Goal: Feedback & Contribution: Submit feedback/report problem

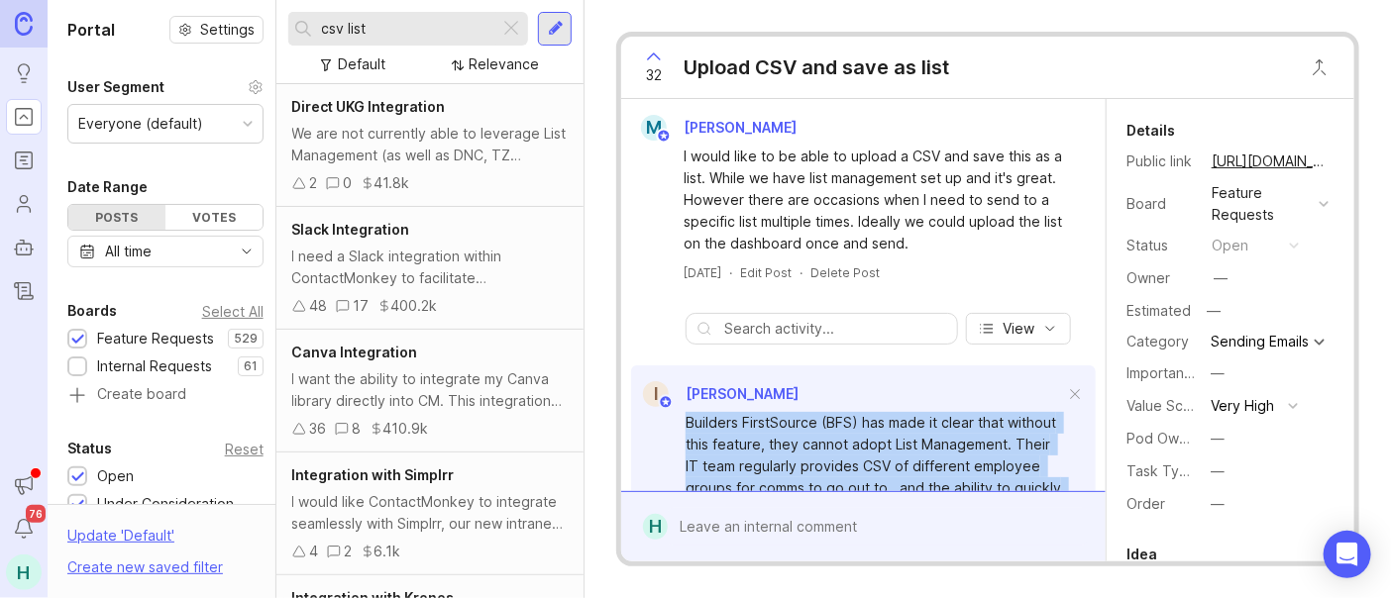
scroll to position [110, 0]
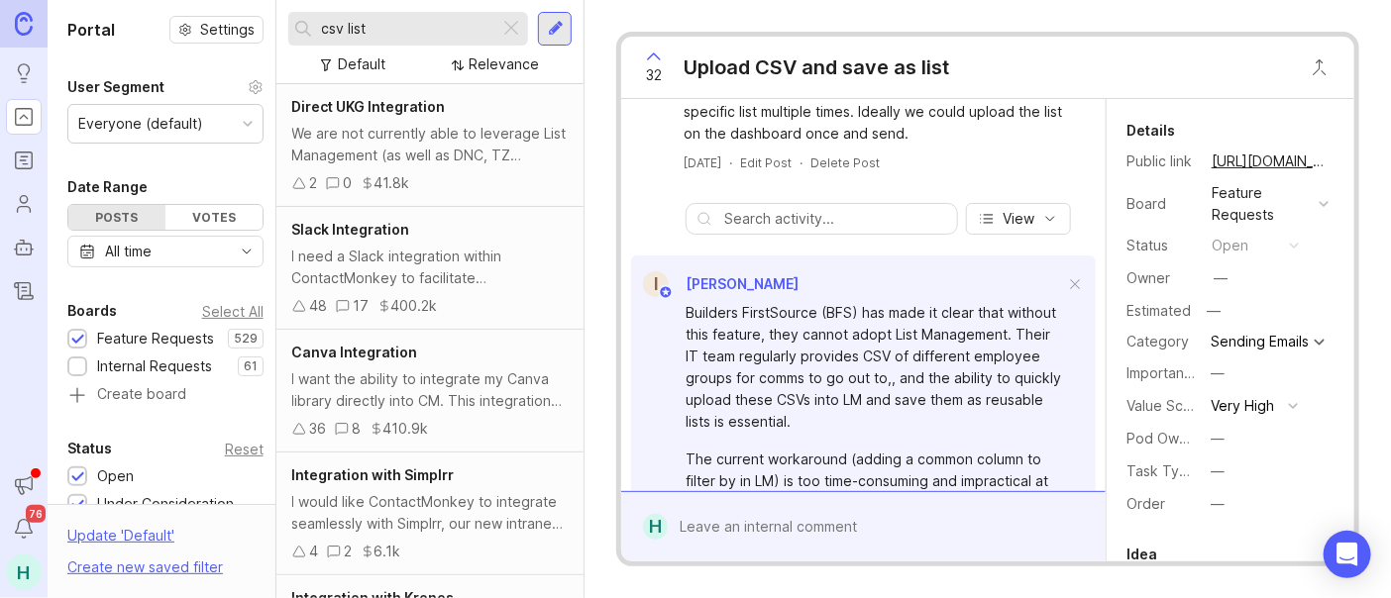
drag, startPoint x: 472, startPoint y: 34, endPoint x: 227, endPoint y: 32, distance: 245.7
click at [227, 32] on div "Portal Settings User Segment Everyone (default) Date Range Posts Votes All time…" at bounding box center [719, 299] width 1343 height 598
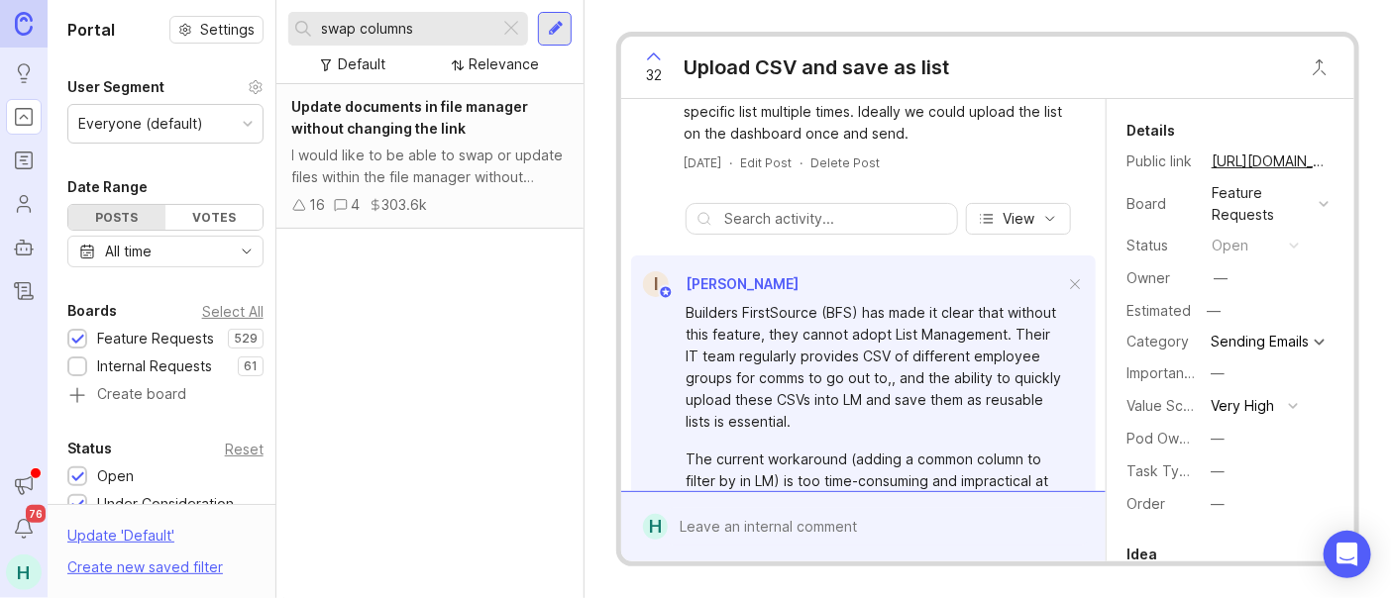
type input "swap columns"
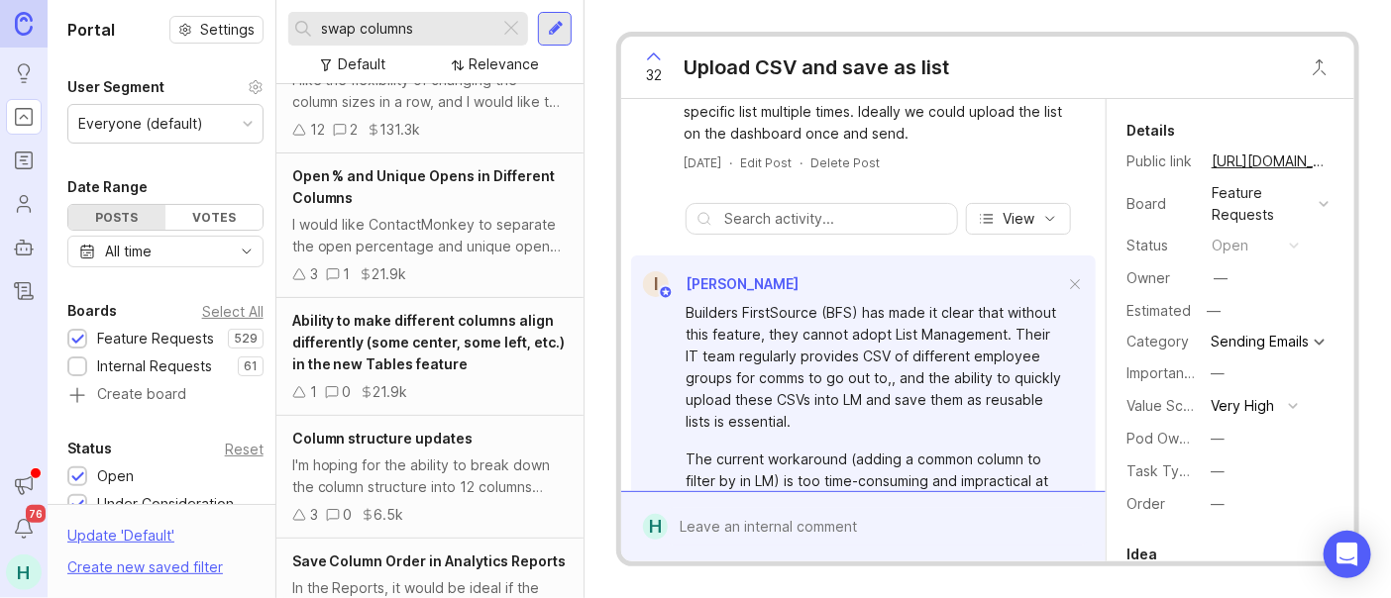
scroll to position [330, 0]
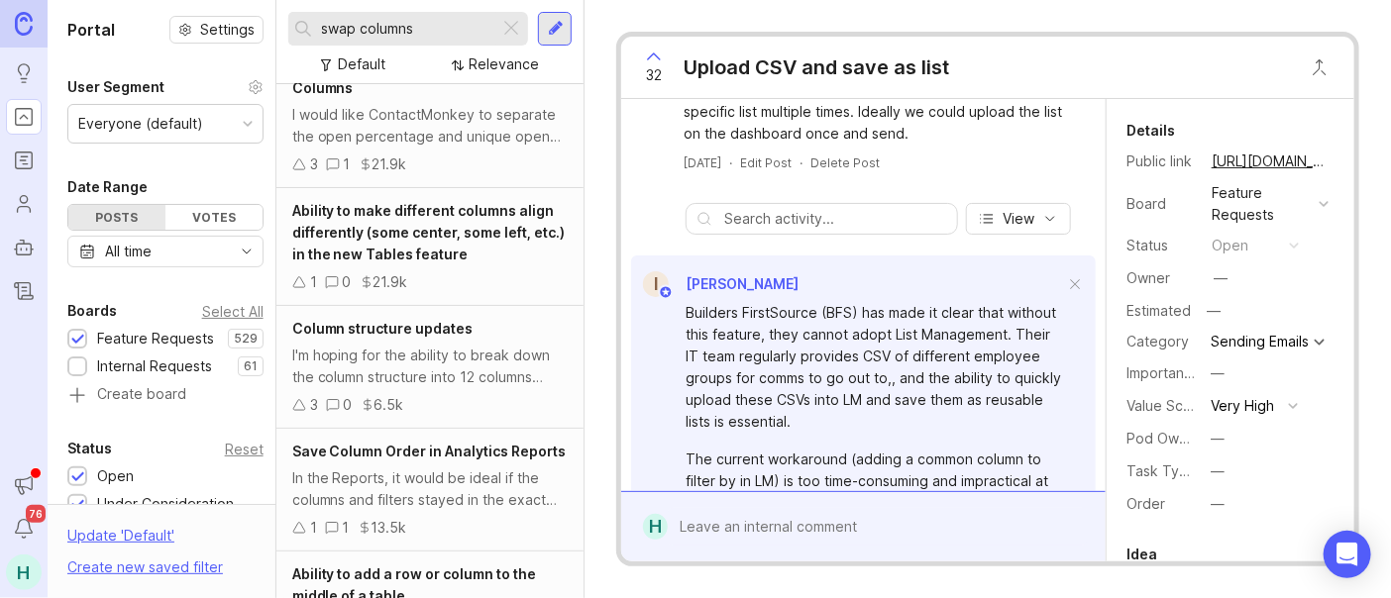
click at [452, 370] on div "I'm hoping for the ability to break down the column structure into 12 columns i…" at bounding box center [430, 367] width 276 height 44
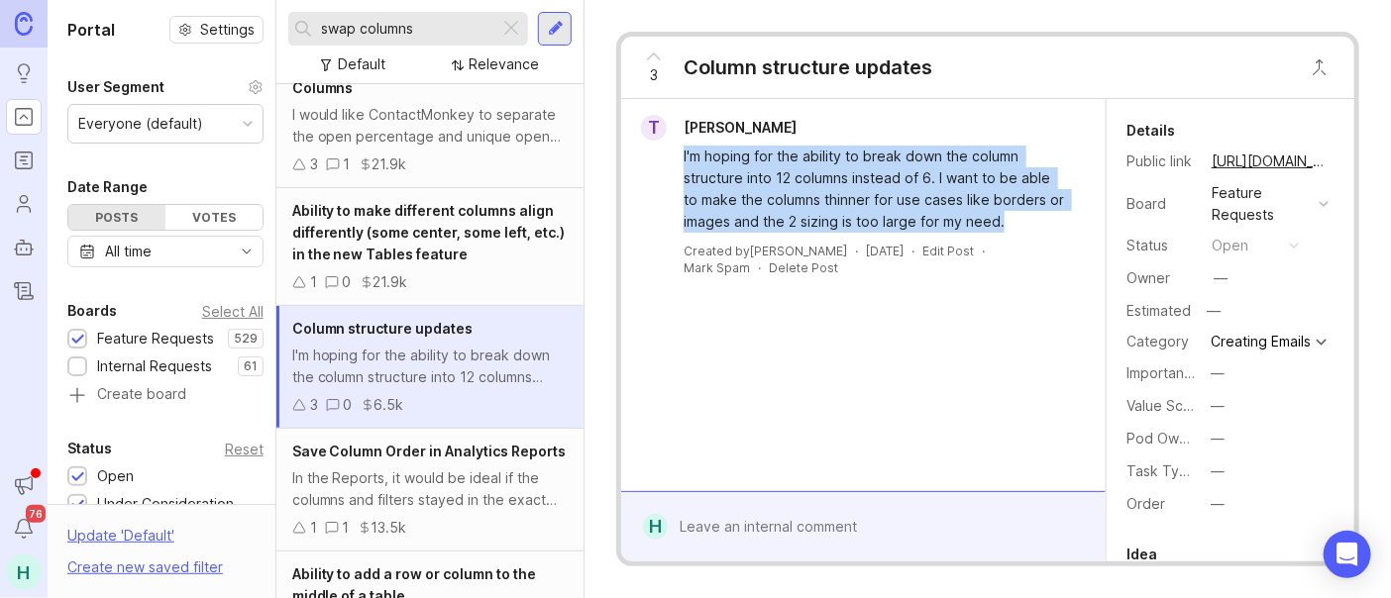
drag, startPoint x: 1009, startPoint y: 223, endPoint x: 681, endPoint y: 165, distance: 332.9
click at [683, 165] on div "I'm hoping for the ability to break down the column structure into 12 columns i…" at bounding box center [874, 189] width 382 height 87
copy div "I'm hoping for the ability to break down the column structure into 12 columns i…"
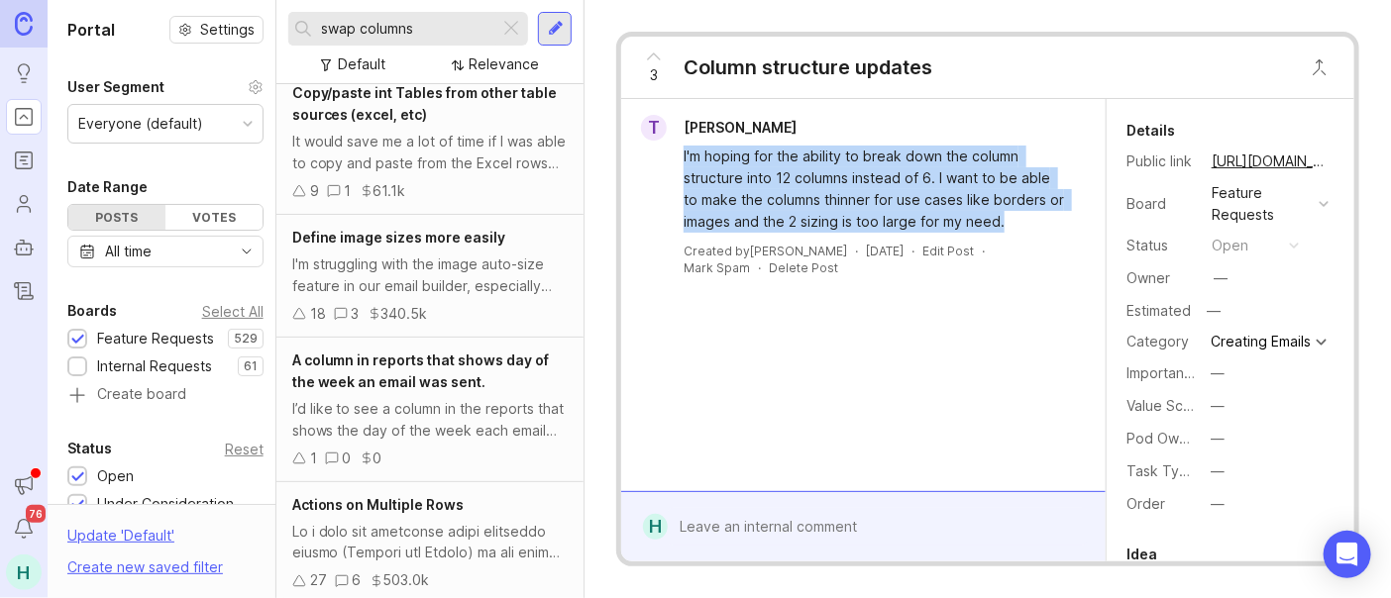
scroll to position [1210, 0]
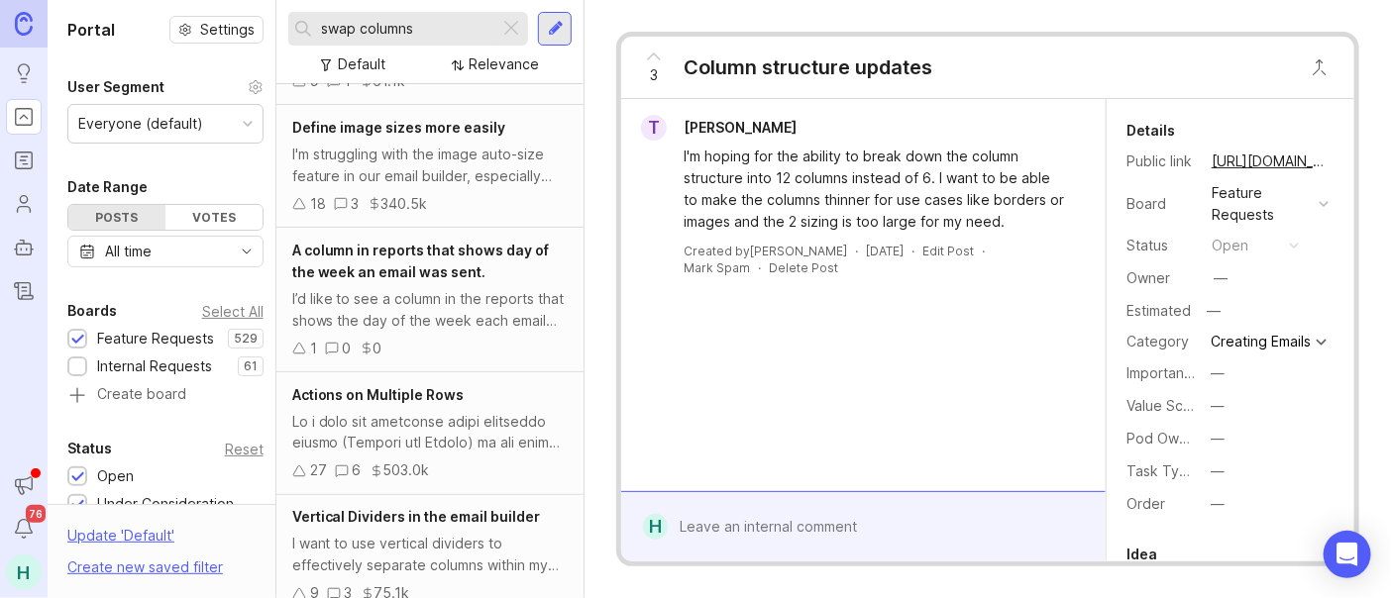
click at [512, 28] on div at bounding box center [511, 29] width 24 height 26
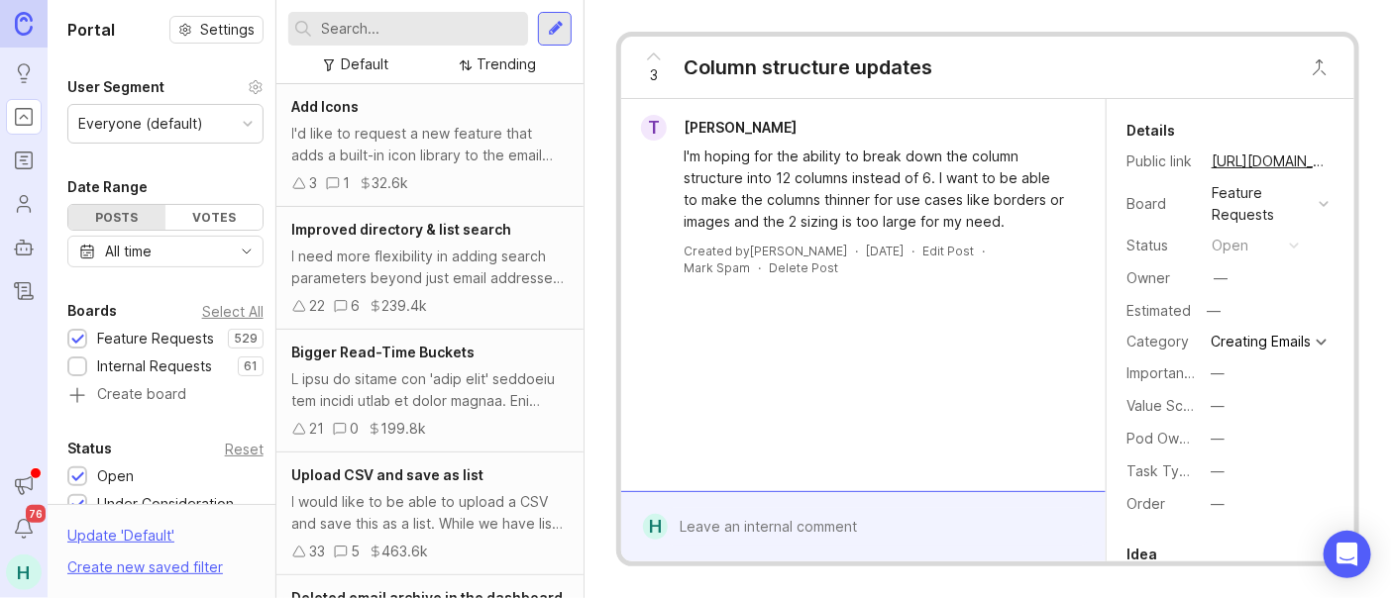
click at [447, 40] on div at bounding box center [408, 29] width 241 height 34
type input "columns"
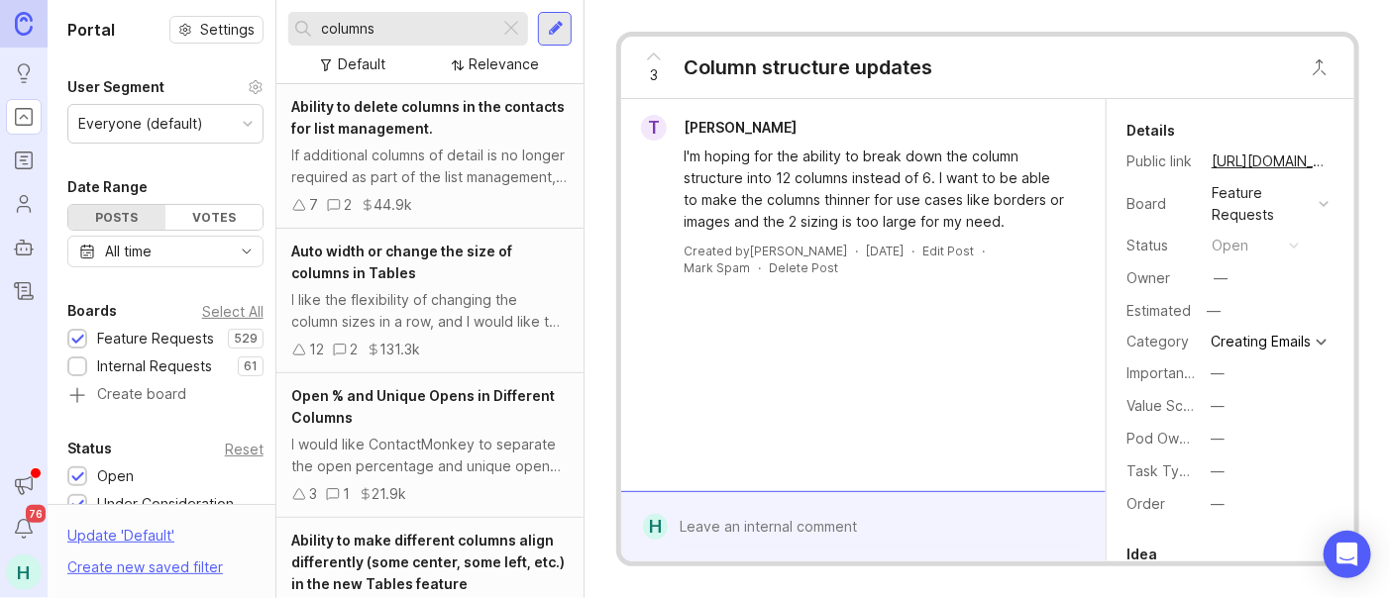
click at [562, 36] on div at bounding box center [556, 29] width 16 height 18
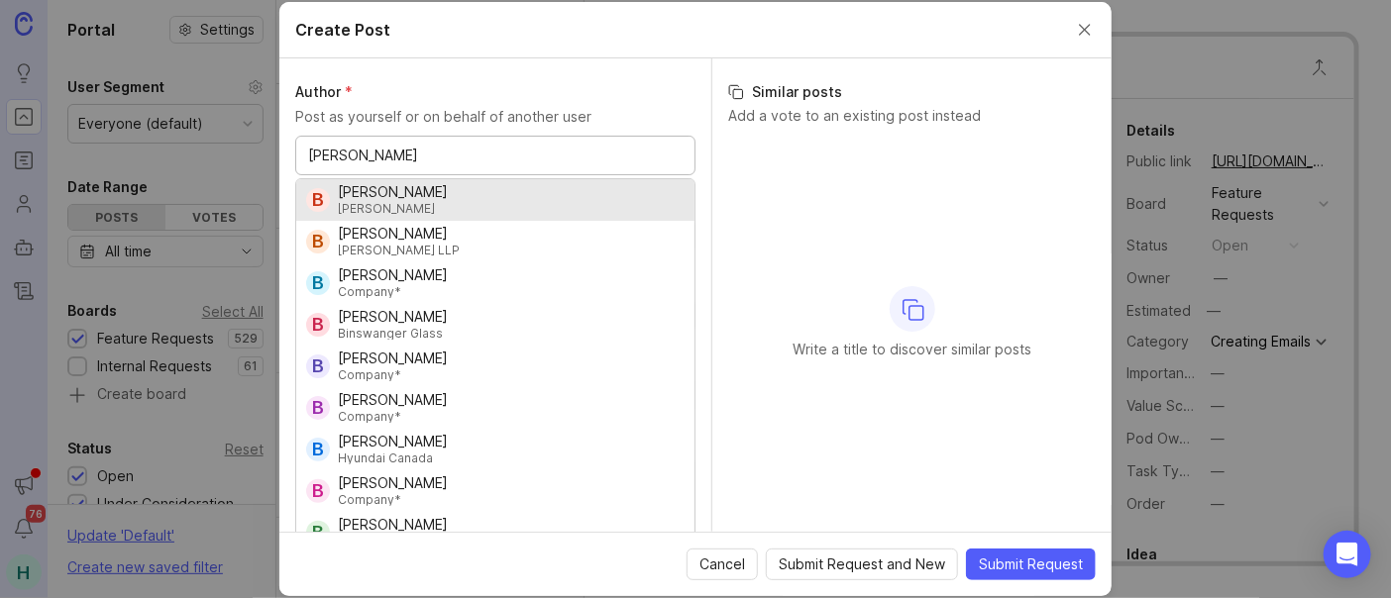
type input "[PERSON_NAME]"
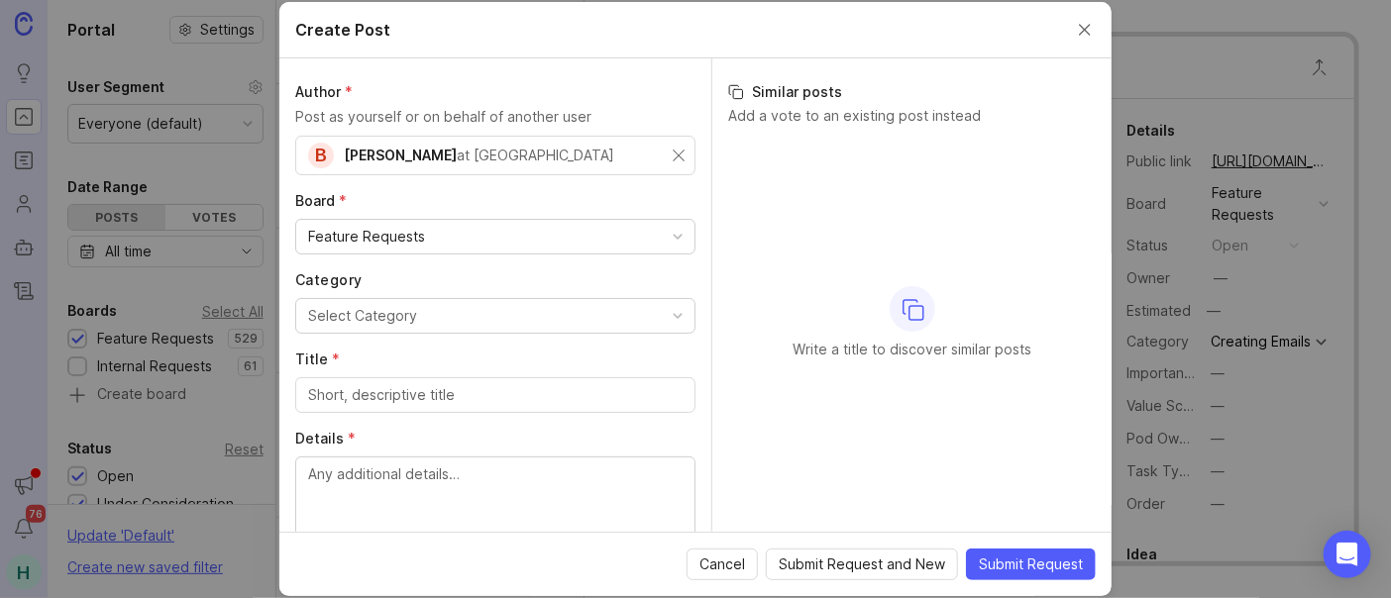
click at [438, 308] on button "Select Category" at bounding box center [495, 316] width 400 height 36
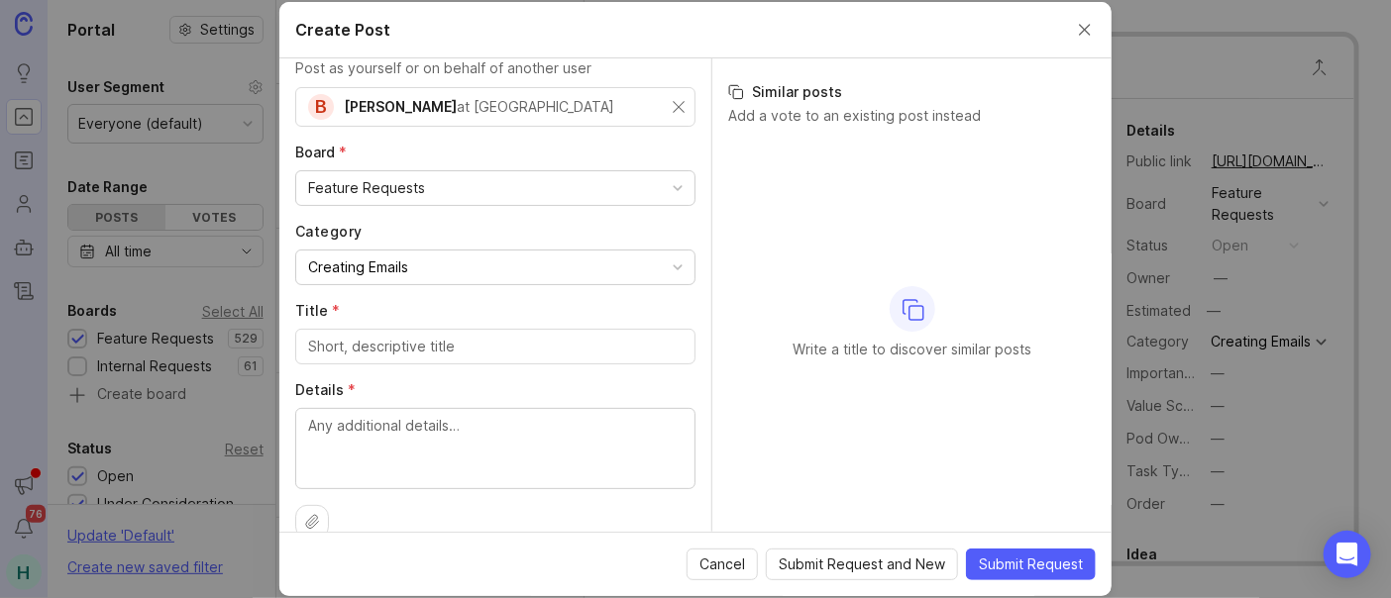
scroll to position [75, 0]
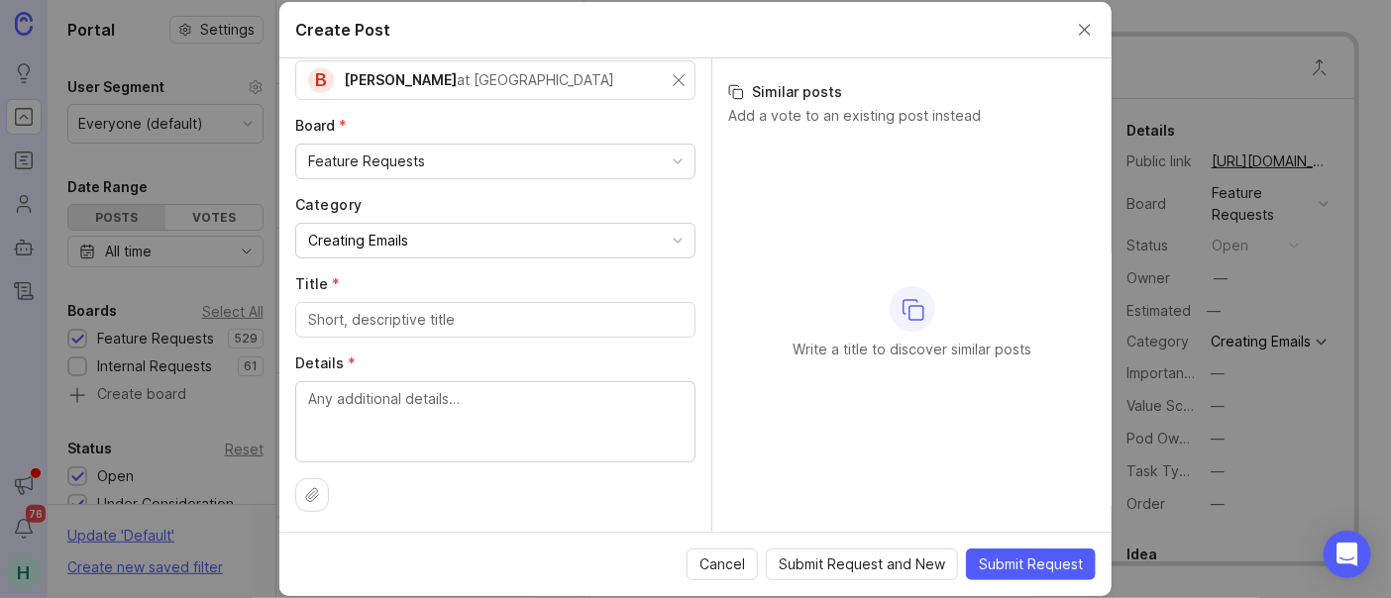
click at [477, 303] on div at bounding box center [495, 320] width 400 height 36
click at [440, 417] on textarea "Details *" at bounding box center [495, 420] width 374 height 65
paste textarea "I'm hoping for the ability to break down the column structure into 12 columns i…"
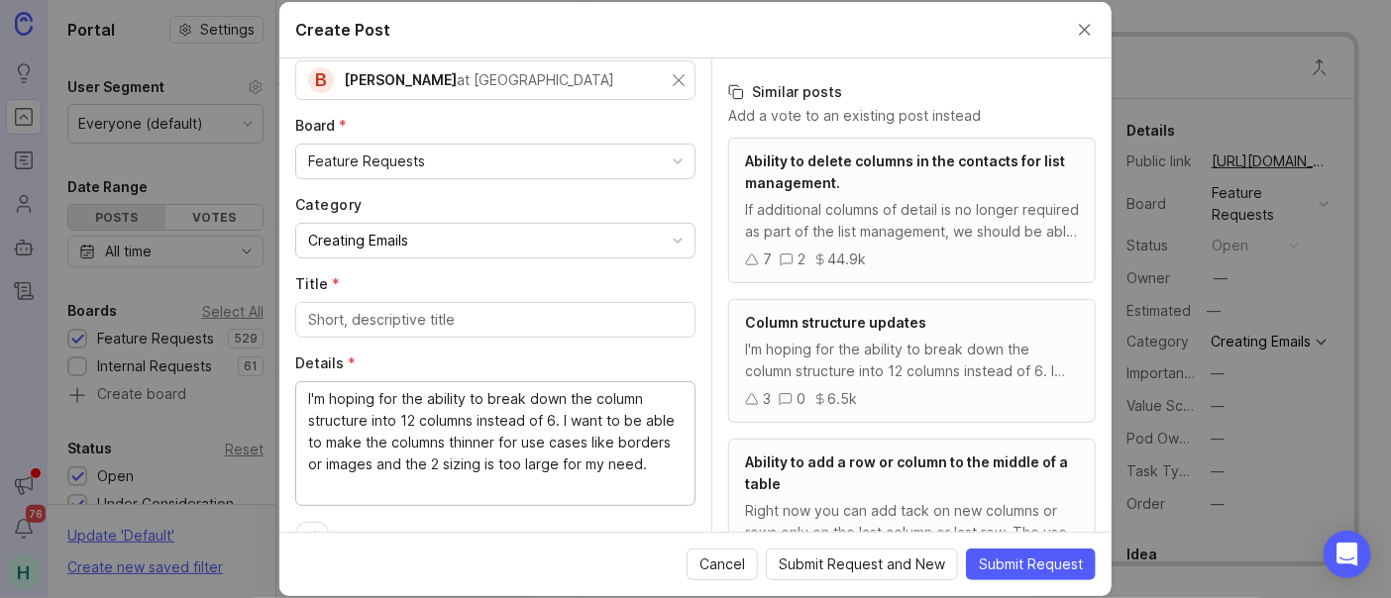
type textarea "I'm hoping for the ability to break down the column structure into 12 columns i…"
click at [435, 302] on div at bounding box center [495, 320] width 400 height 36
click at [438, 302] on div at bounding box center [495, 320] width 400 height 36
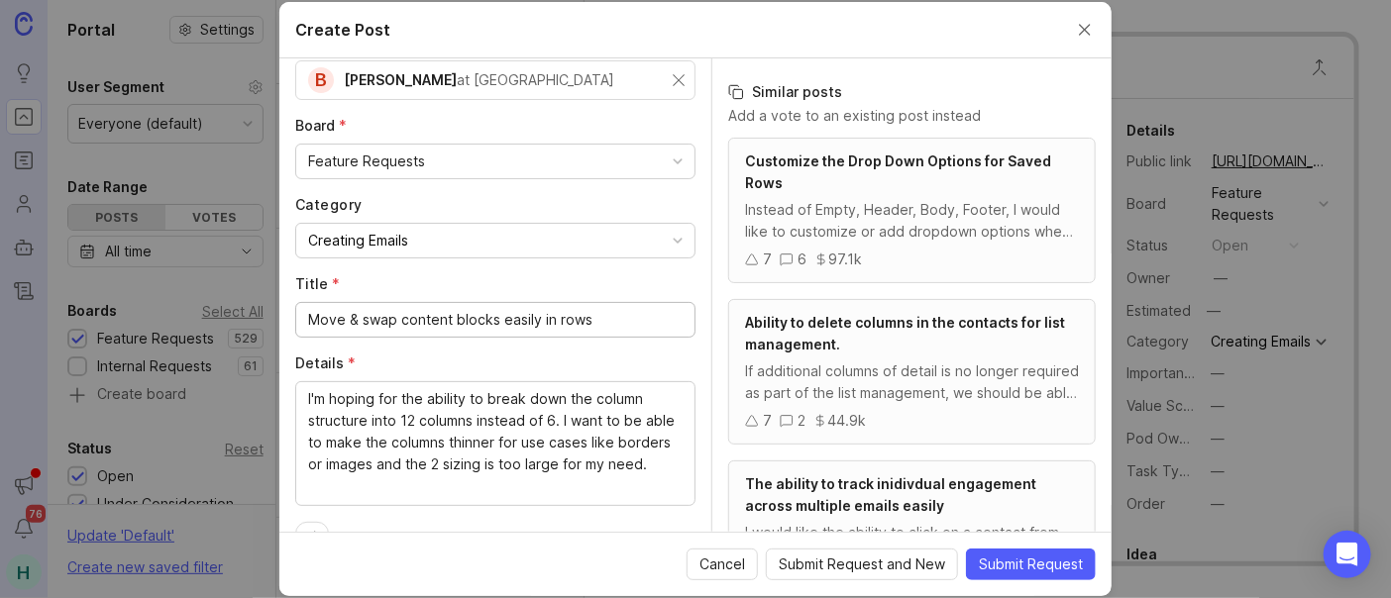
type input "Move & swap content blocks easily in rows"
drag, startPoint x: 423, startPoint y: 391, endPoint x: 276, endPoint y: 391, distance: 146.6
click at [276, 391] on div "Create Post Author * Post as yourself or on behalf of another user B [PERSON_NA…" at bounding box center [695, 299] width 1391 height 598
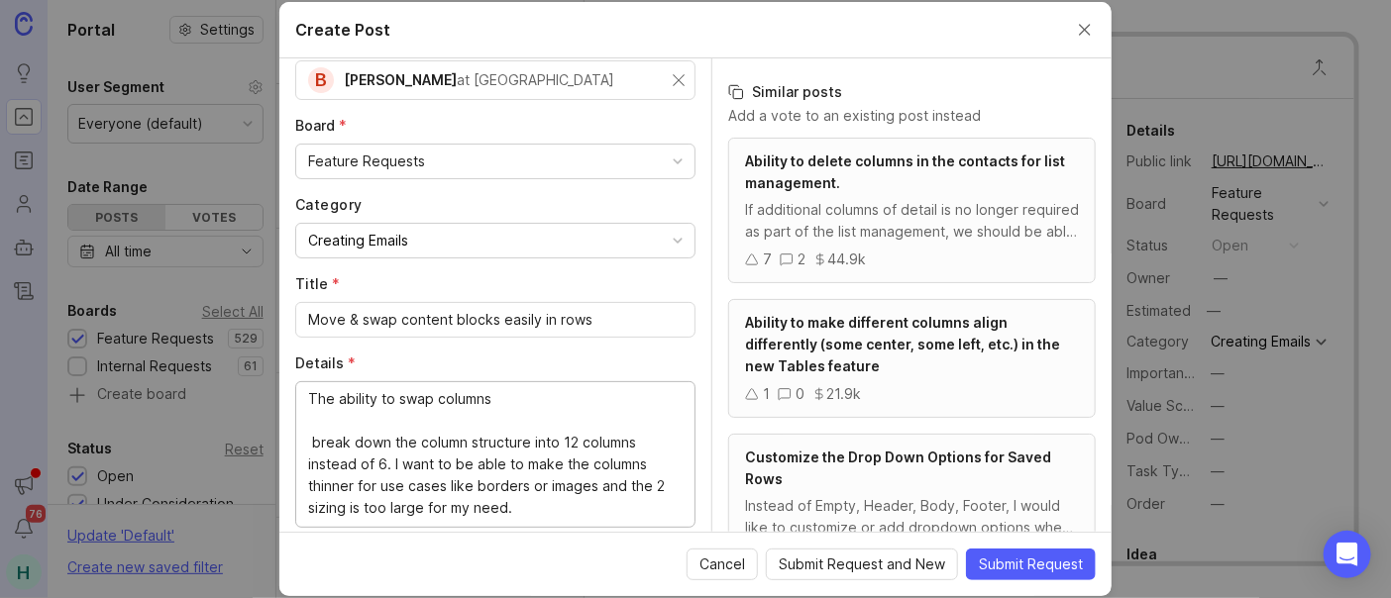
click at [523, 395] on textarea "The ability to swap columns break down the column structure into 12 columns ins…" at bounding box center [495, 453] width 374 height 131
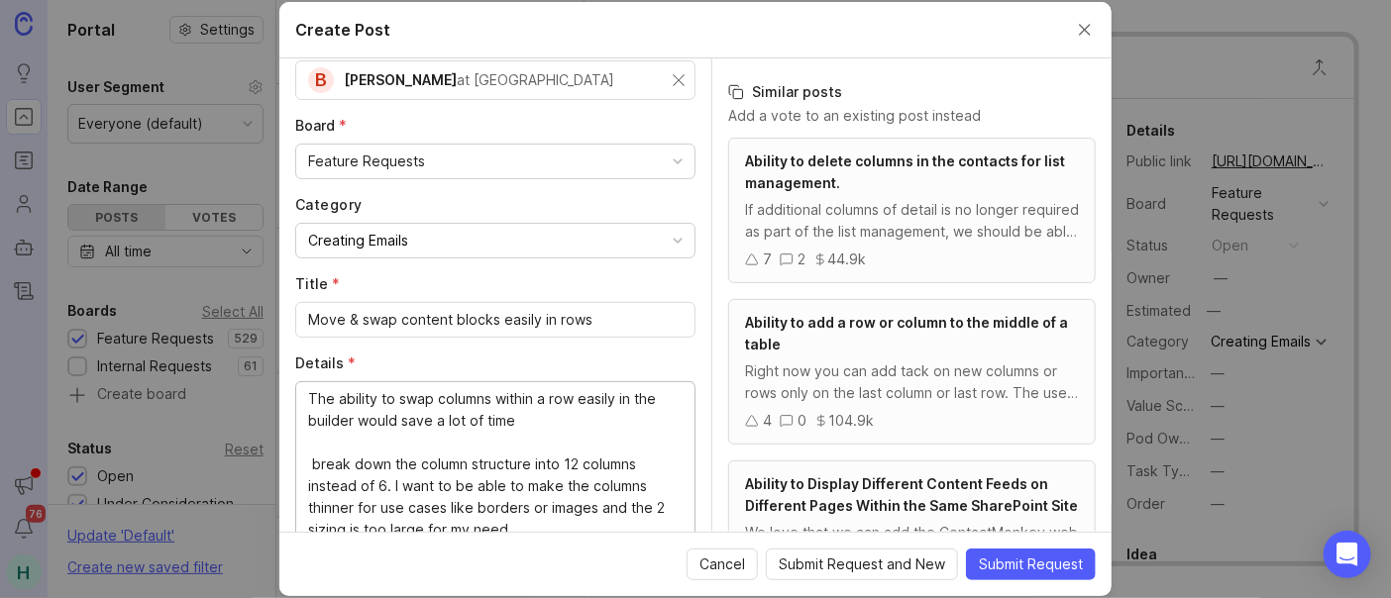
click at [458, 231] on button "Creating Emails" at bounding box center [495, 241] width 400 height 36
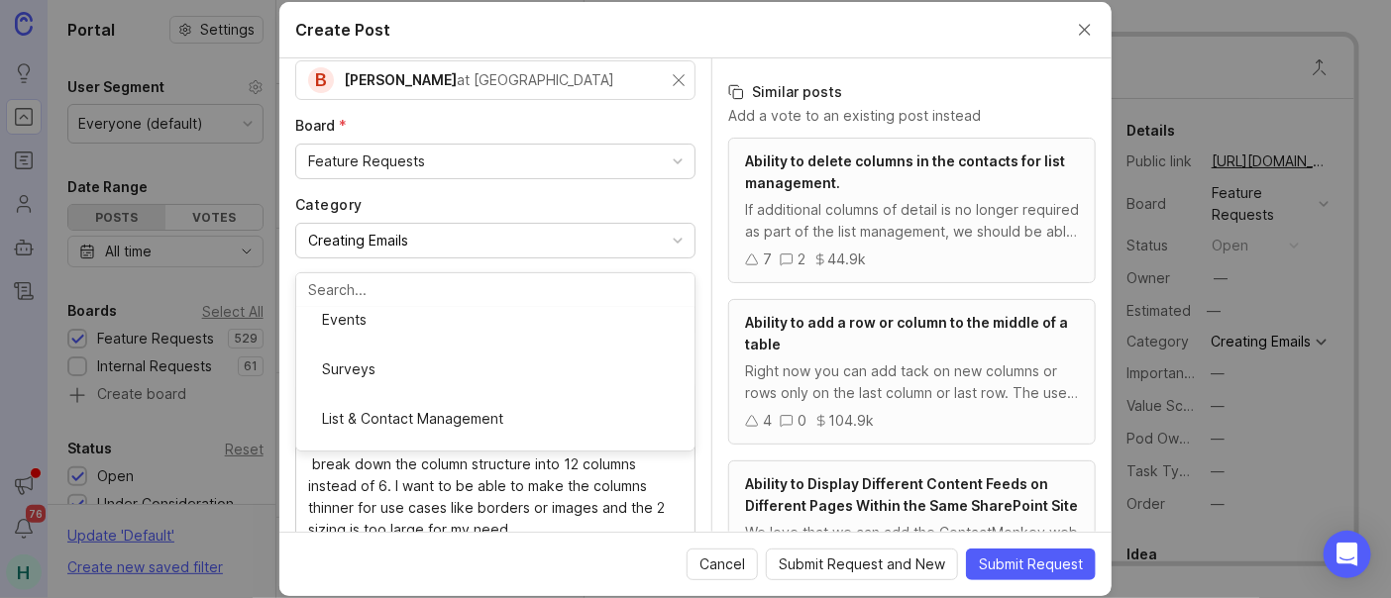
scroll to position [660, 0]
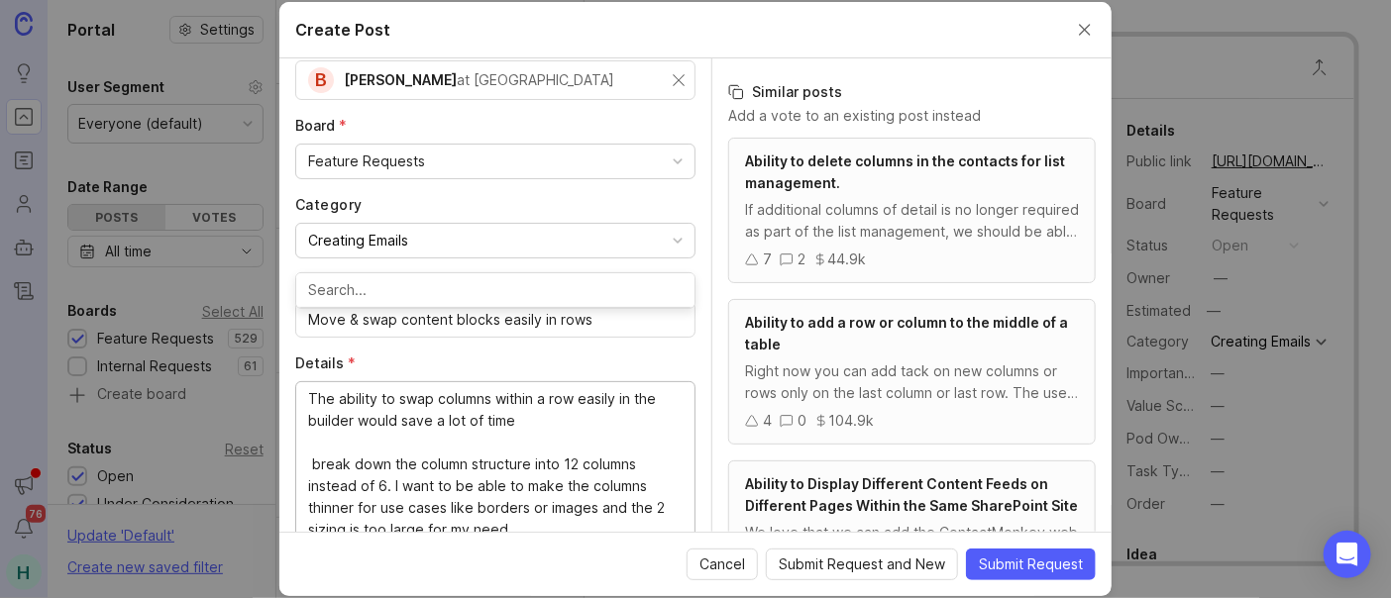
click at [522, 412] on textarea "The ability to swap columns within a row easily in the builder would save a lot…" at bounding box center [495, 464] width 374 height 153
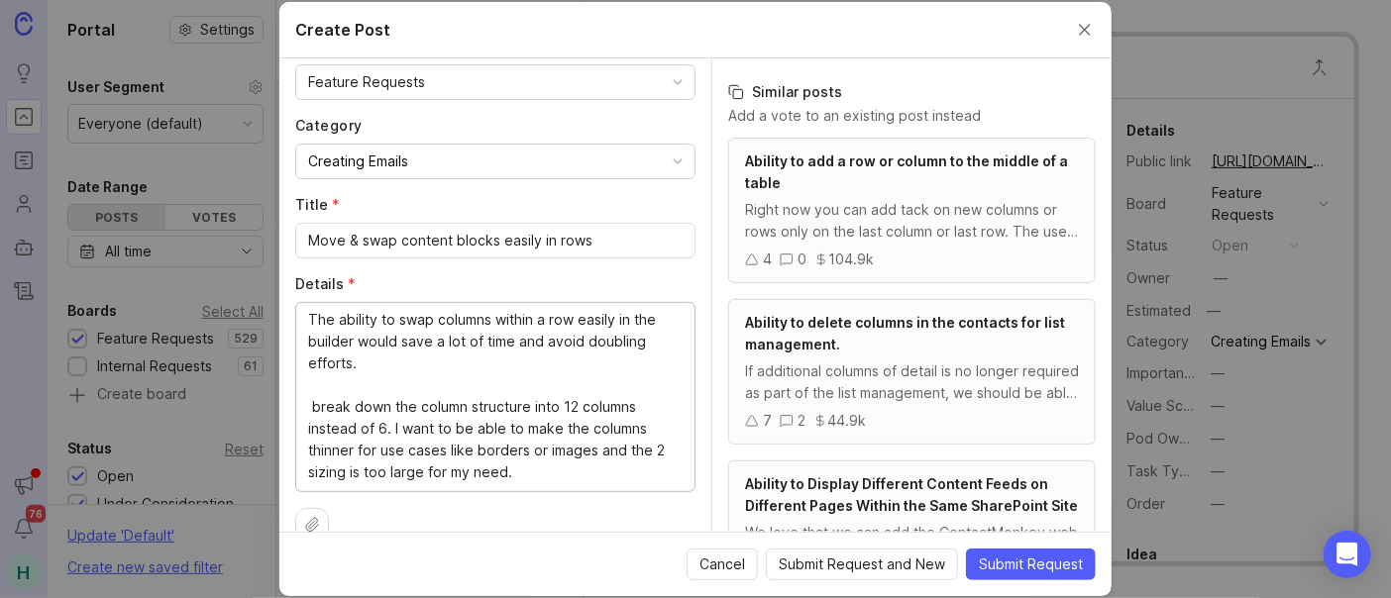
scroll to position [183, 0]
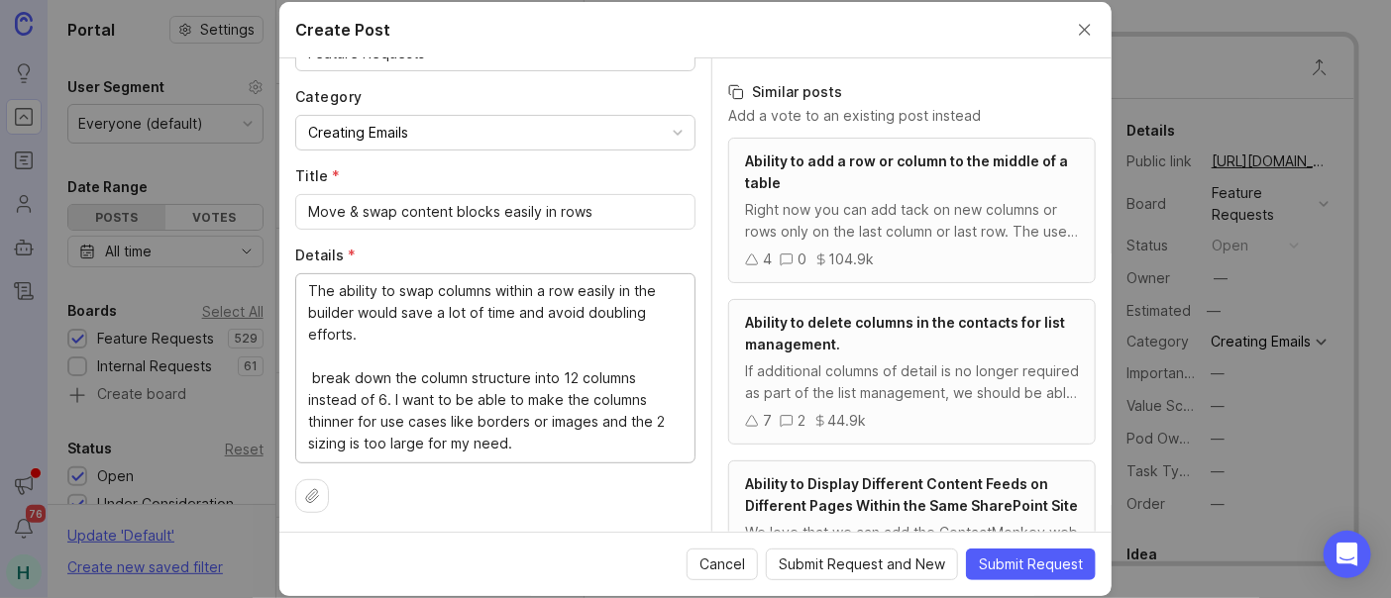
drag, startPoint x: 533, startPoint y: 446, endPoint x: 94, endPoint y: 378, distance: 443.9
click at [94, 378] on div "Create Post Author * Post as yourself or on behalf of another user B [PERSON_NA…" at bounding box center [695, 299] width 1391 height 598
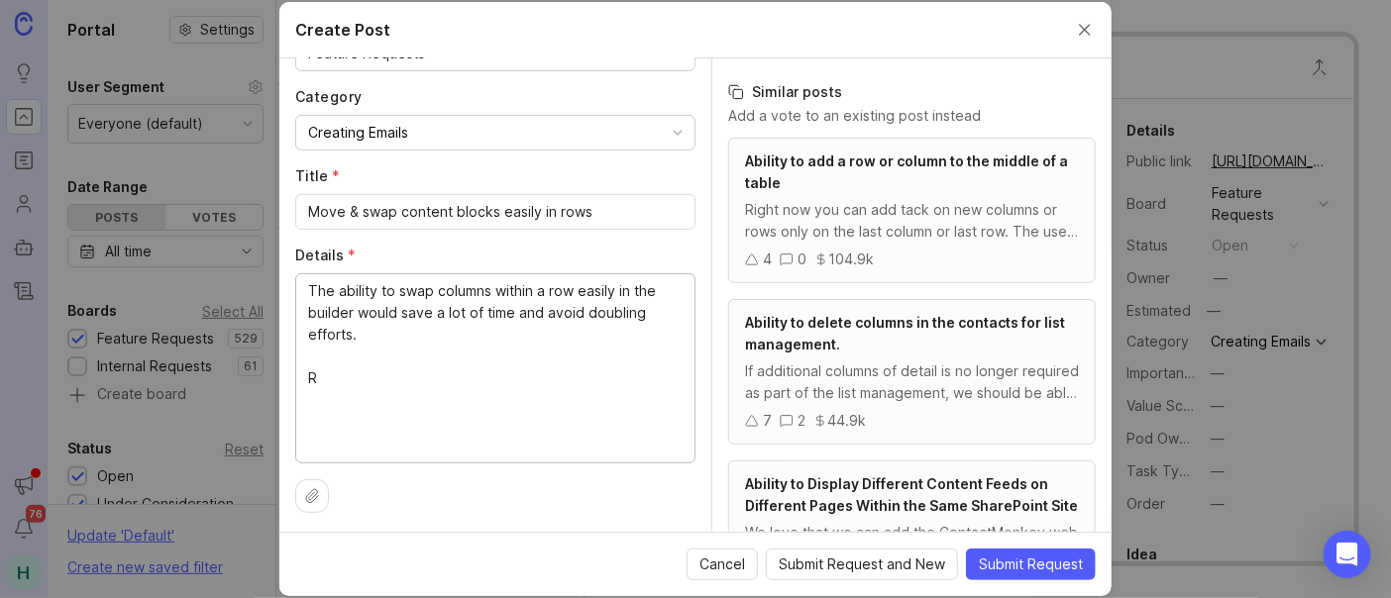
scroll to position [119, 0]
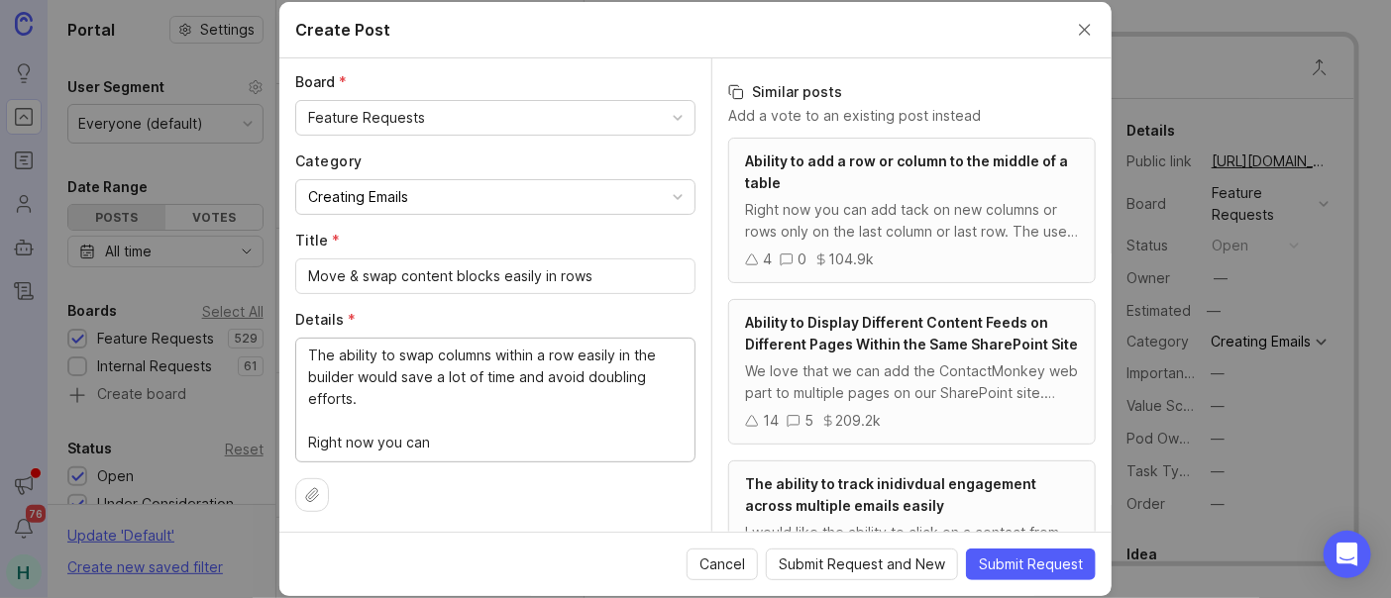
click at [438, 361] on textarea "The ability to swap columns within a row easily in the builder would save a lot…" at bounding box center [495, 399] width 374 height 109
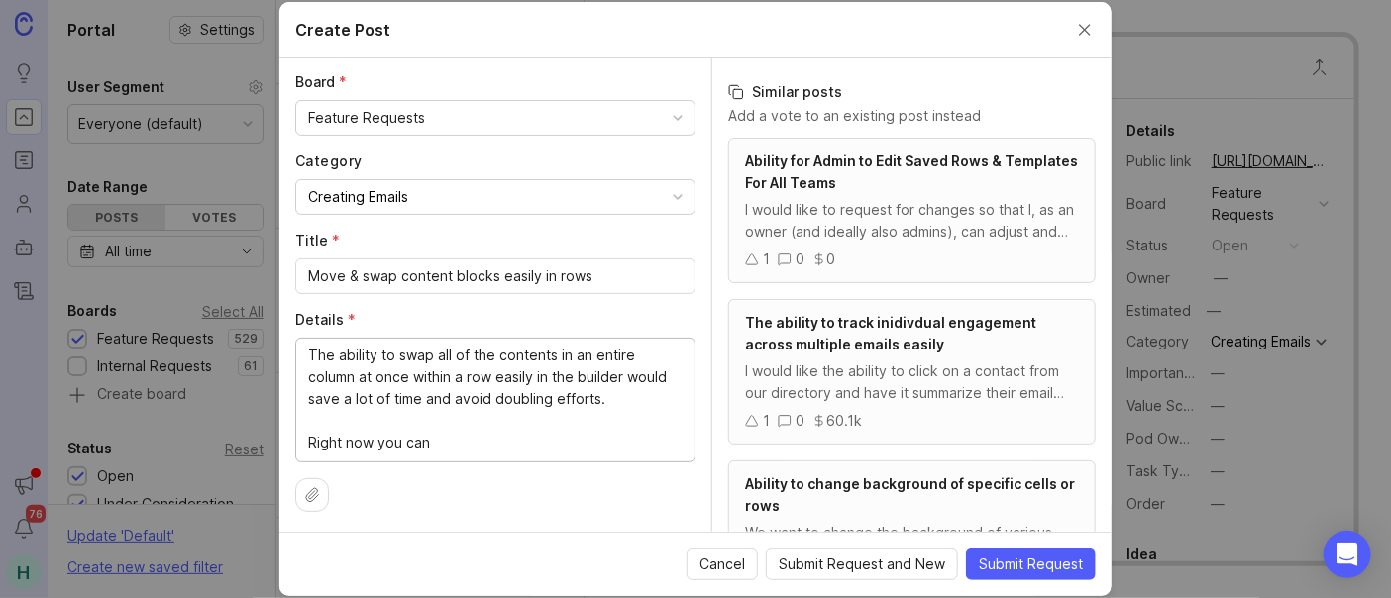
drag, startPoint x: 429, startPoint y: 349, endPoint x: 382, endPoint y: 341, distance: 47.2
click at [382, 345] on textarea "The ability to swap all of the contents in an entire column at once within a ro…" at bounding box center [495, 399] width 374 height 109
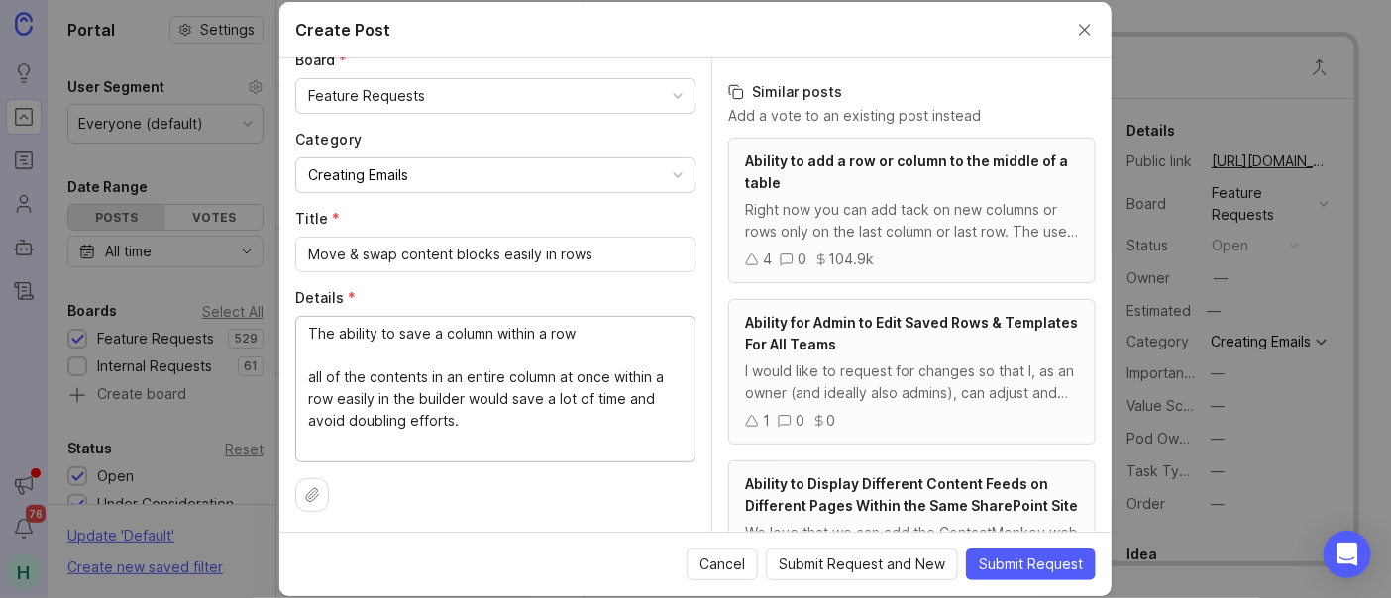
scroll to position [161, 0]
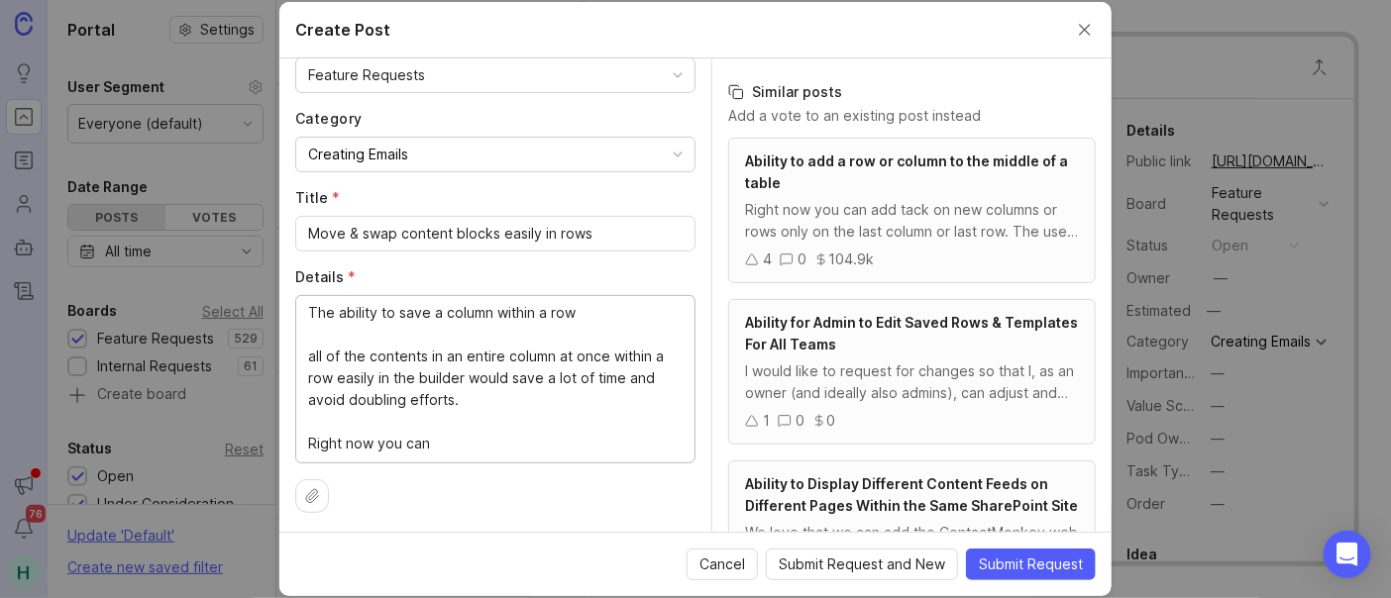
click at [644, 313] on textarea "The ability to save a column within a row all of the contents in an entire colu…" at bounding box center [495, 378] width 374 height 153
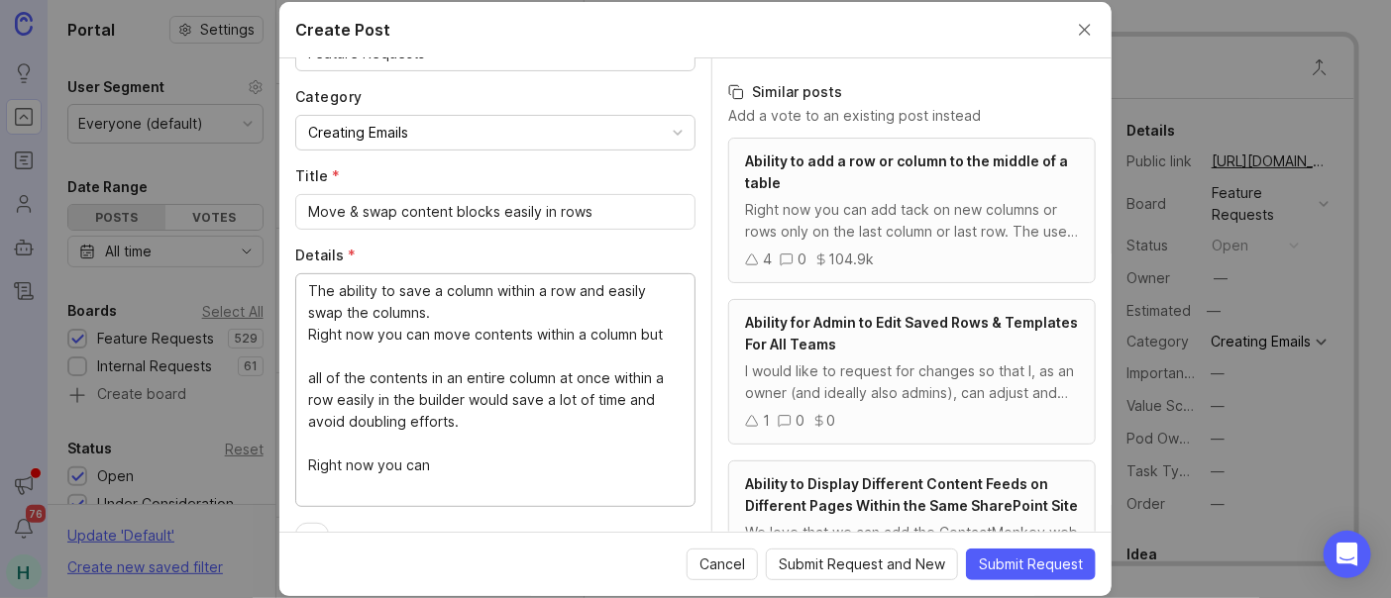
drag, startPoint x: 470, startPoint y: 391, endPoint x: 149, endPoint y: 359, distance: 322.6
click at [149, 359] on div "Create Post Author * Post as yourself or on behalf of another user B [PERSON_NA…" at bounding box center [695, 299] width 1391 height 598
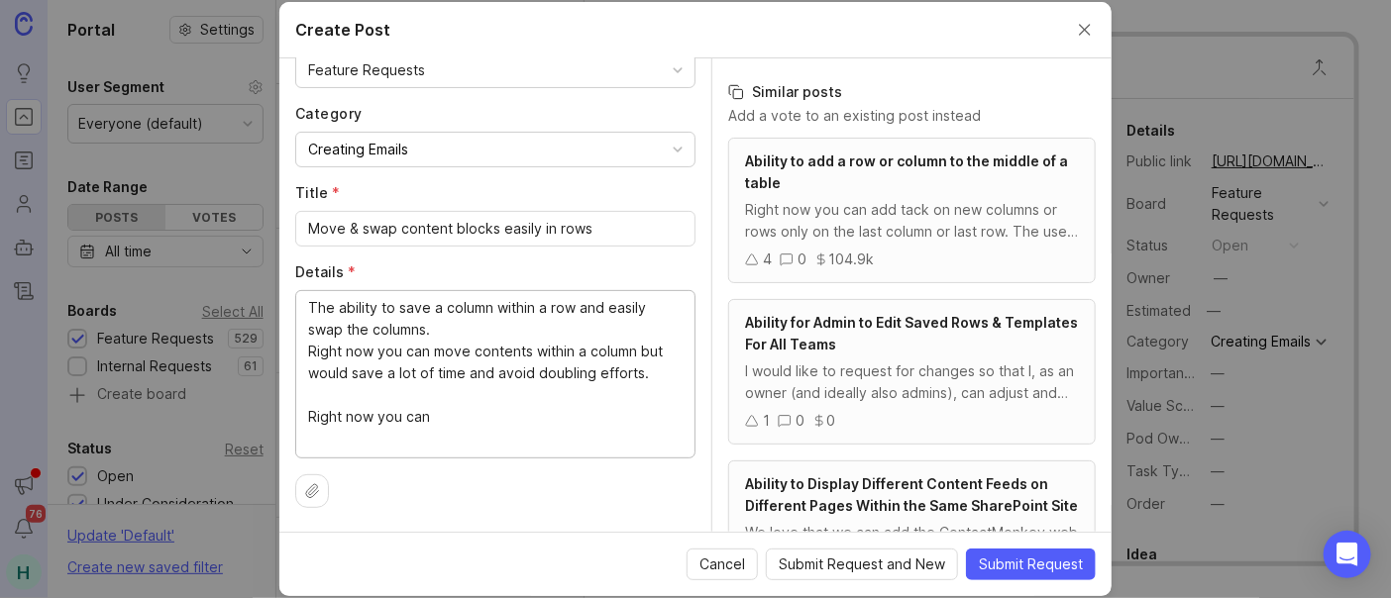
scroll to position [161, 0]
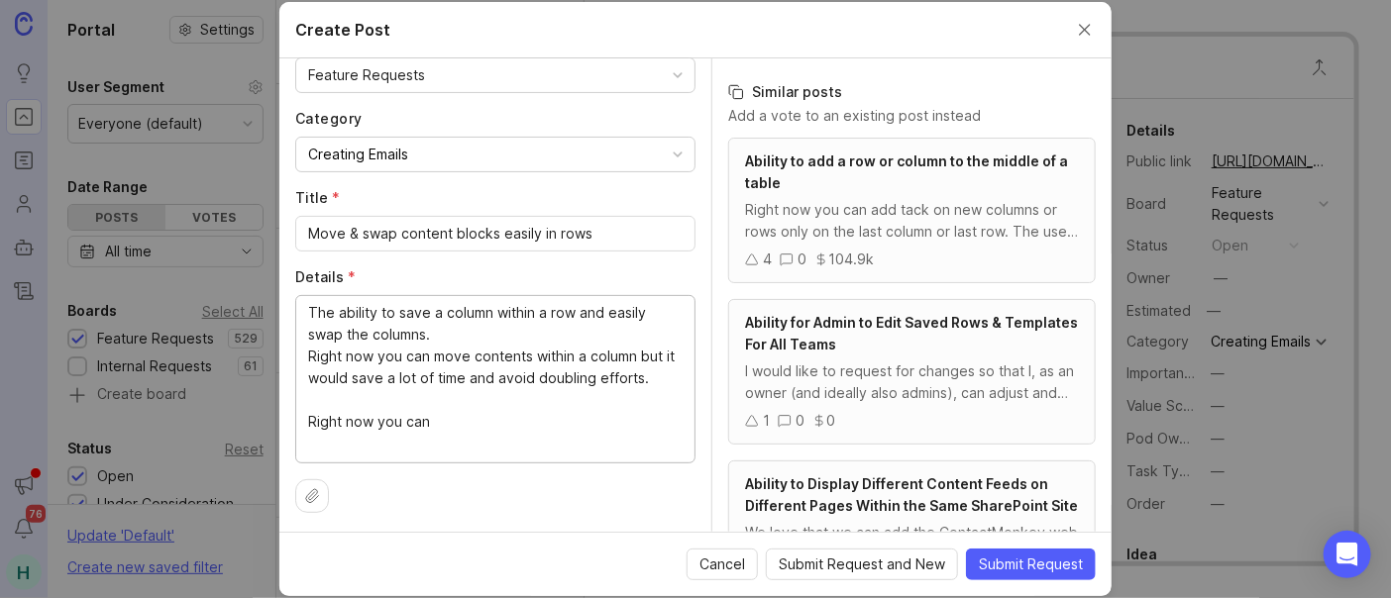
drag, startPoint x: 520, startPoint y: 403, endPoint x: 362, endPoint y: 403, distance: 158.5
click at [340, 400] on textarea "The ability to save a column within a row and easily swap the columns. Right no…" at bounding box center [495, 378] width 374 height 153
drag, startPoint x: 430, startPoint y: 419, endPoint x: 283, endPoint y: 393, distance: 148.8
click at [283, 393] on div "Author * Post as yourself or on behalf of another user B [PERSON_NAME] at [PERS…" at bounding box center [495, 294] width 432 height 473
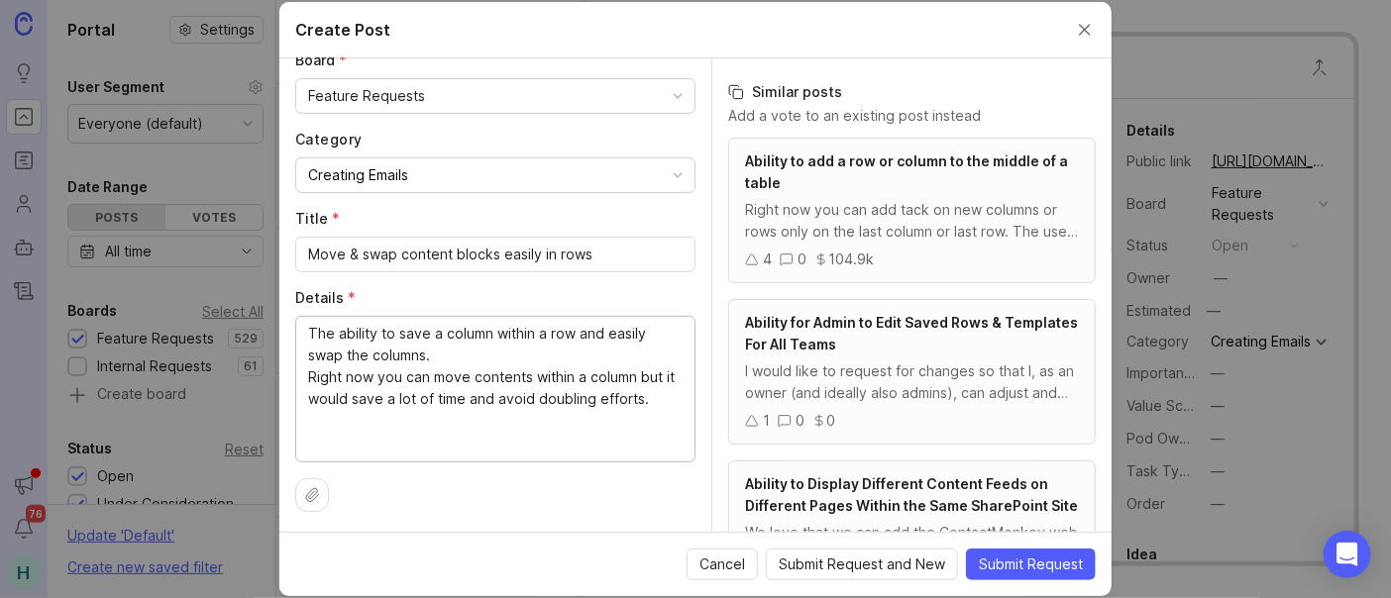
scroll to position [119, 0]
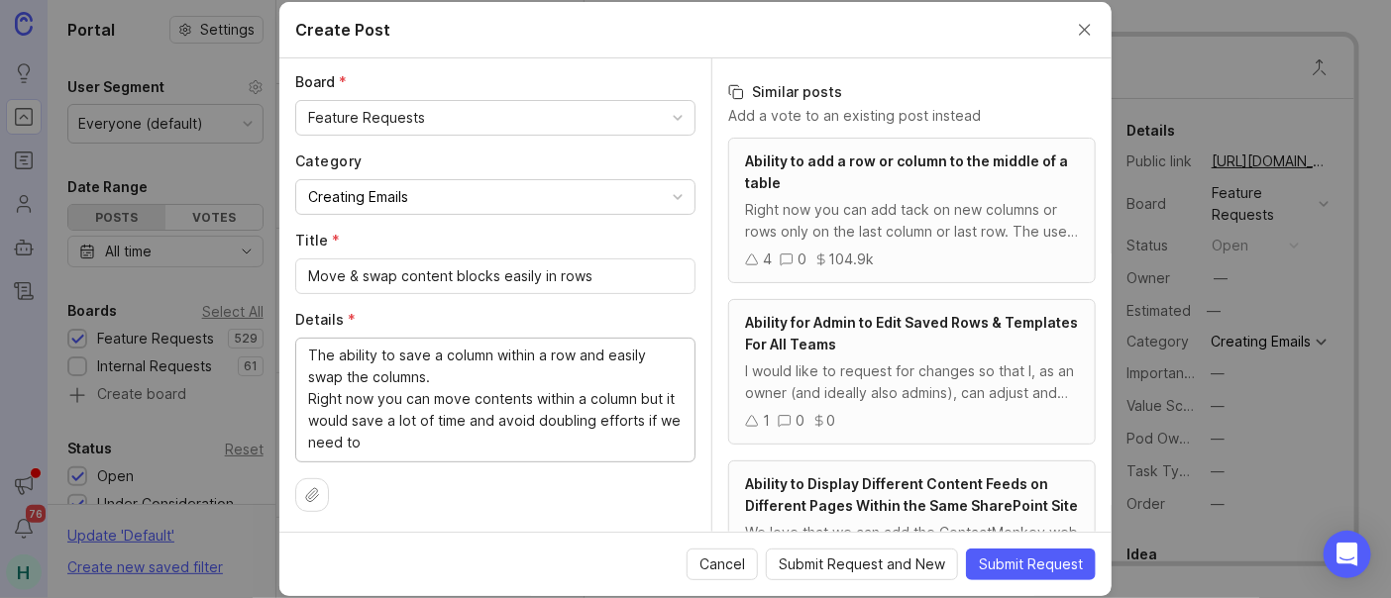
drag, startPoint x: 496, startPoint y: 347, endPoint x: 397, endPoint y: 347, distance: 99.1
click at [397, 347] on textarea "The ability to save a column within a row and easily swap the columns. Right no…" at bounding box center [495, 399] width 374 height 109
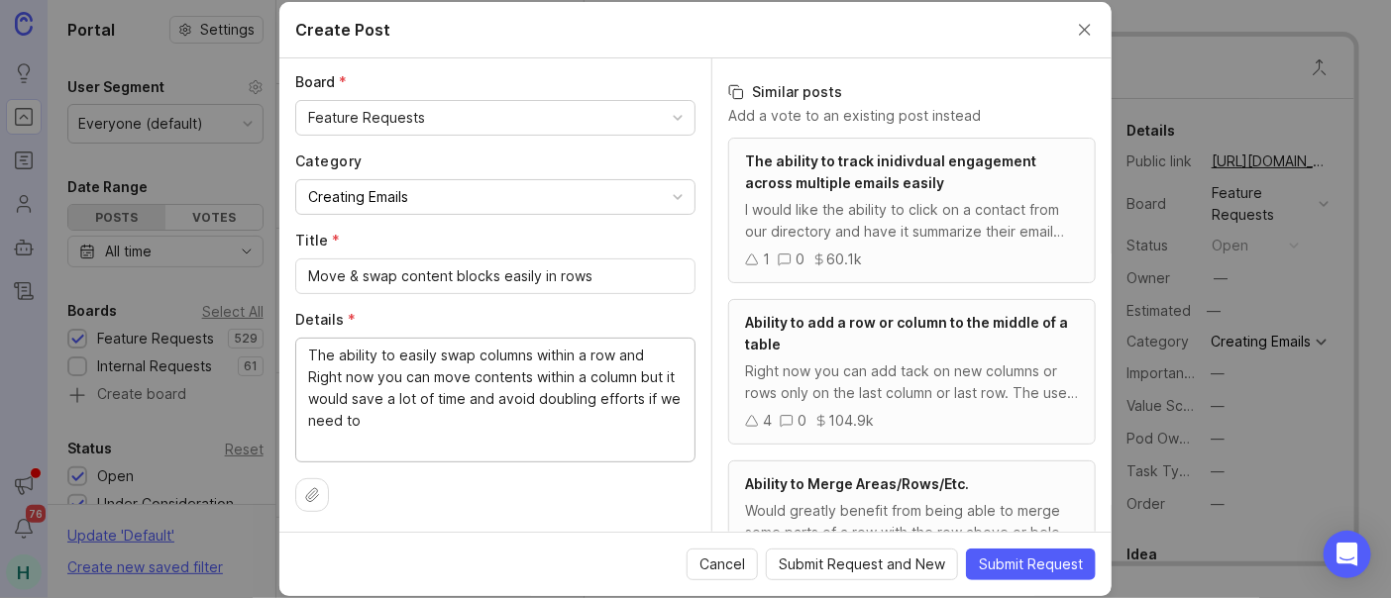
scroll to position [96, 0]
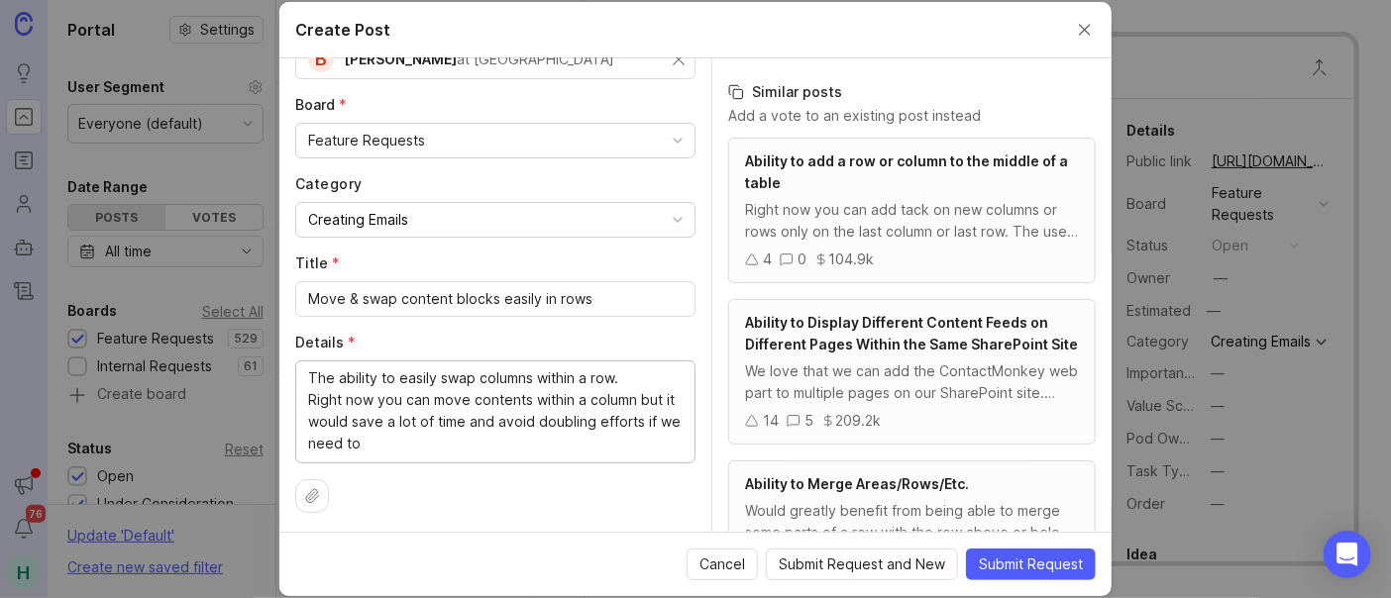
click at [555, 442] on textarea "The ability to easily swap columns within a row. Right now you can move content…" at bounding box center [495, 410] width 374 height 87
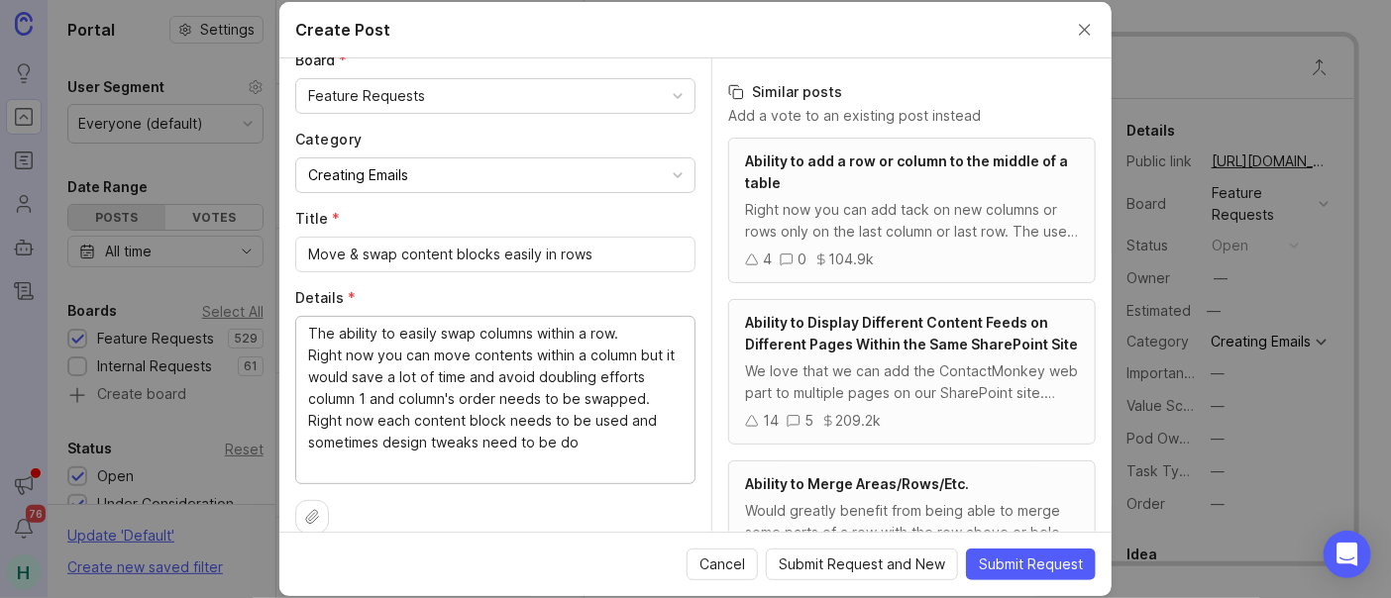
scroll to position [161, 0]
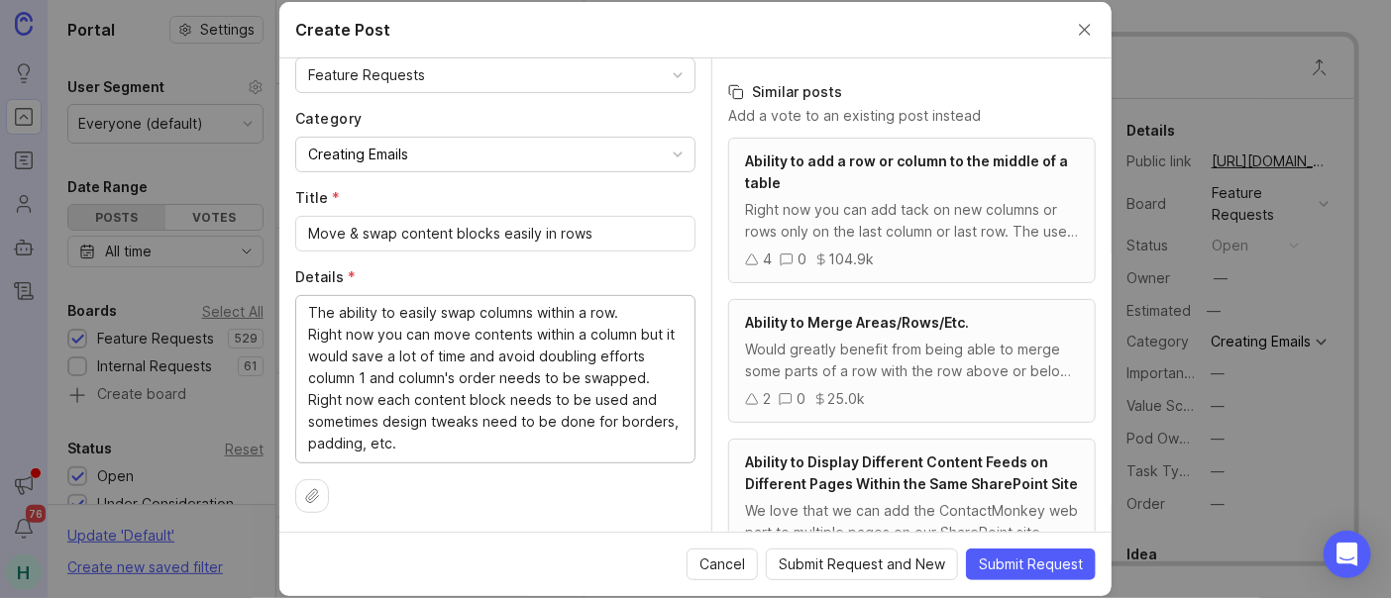
click at [621, 311] on textarea "The ability to easily swap columns within a row. Right now you can move content…" at bounding box center [495, 378] width 374 height 153
drag, startPoint x: 652, startPoint y: 356, endPoint x: 473, endPoint y: 358, distance: 178.3
click at [473, 358] on textarea "The ability to easily swap columns within a row. Right now you can move content…" at bounding box center [495, 378] width 374 height 153
click at [656, 302] on textarea "The ability to easily swap columns within a row. Right now you can move content…" at bounding box center [495, 378] width 374 height 153
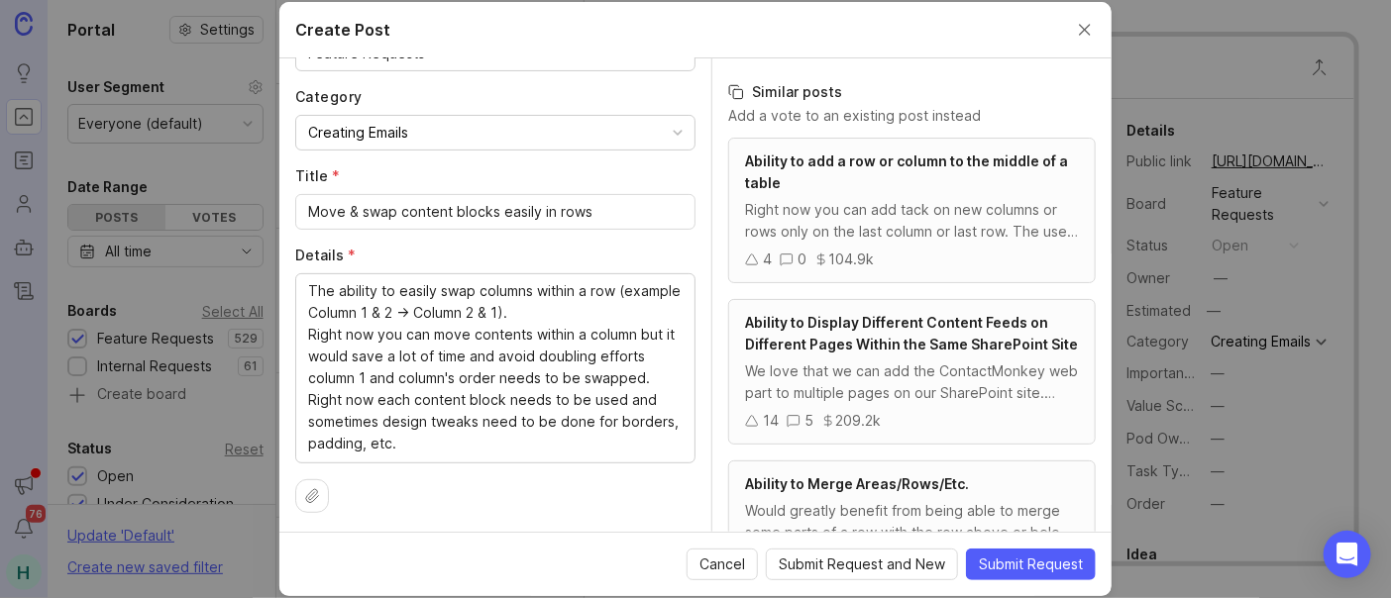
click at [667, 356] on div "The ability to easily swap columns within a row (example Column 1 & 2 -> Column…" at bounding box center [495, 368] width 400 height 190
click at [657, 352] on textarea "The ability to easily swap columns within a row (example Column 1 & 2 -> Column…" at bounding box center [495, 367] width 374 height 174
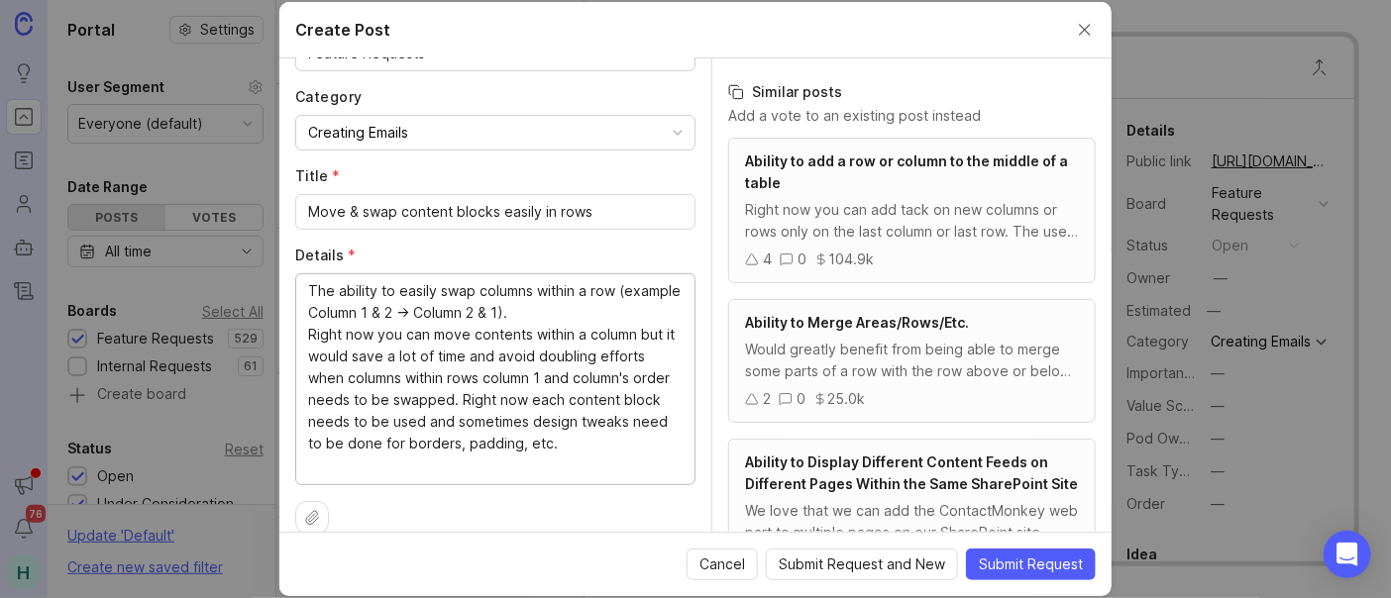
drag, startPoint x: 636, startPoint y: 368, endPoint x: 523, endPoint y: 397, distance: 116.5
click at [485, 373] on textarea "The ability to easily swap columns within a row (example Column 1 & 2 -> Column…" at bounding box center [495, 378] width 374 height 196
drag, startPoint x: 583, startPoint y: 370, endPoint x: 526, endPoint y: 368, distance: 57.5
click at [526, 368] on textarea "The ability to easily swap columns within a row (example Column 1 & 2 -> Column…" at bounding box center [495, 367] width 374 height 174
click at [593, 466] on textarea "The ability to easily swap columns within a row (example Column 1 & 2 -> Column…" at bounding box center [495, 378] width 374 height 196
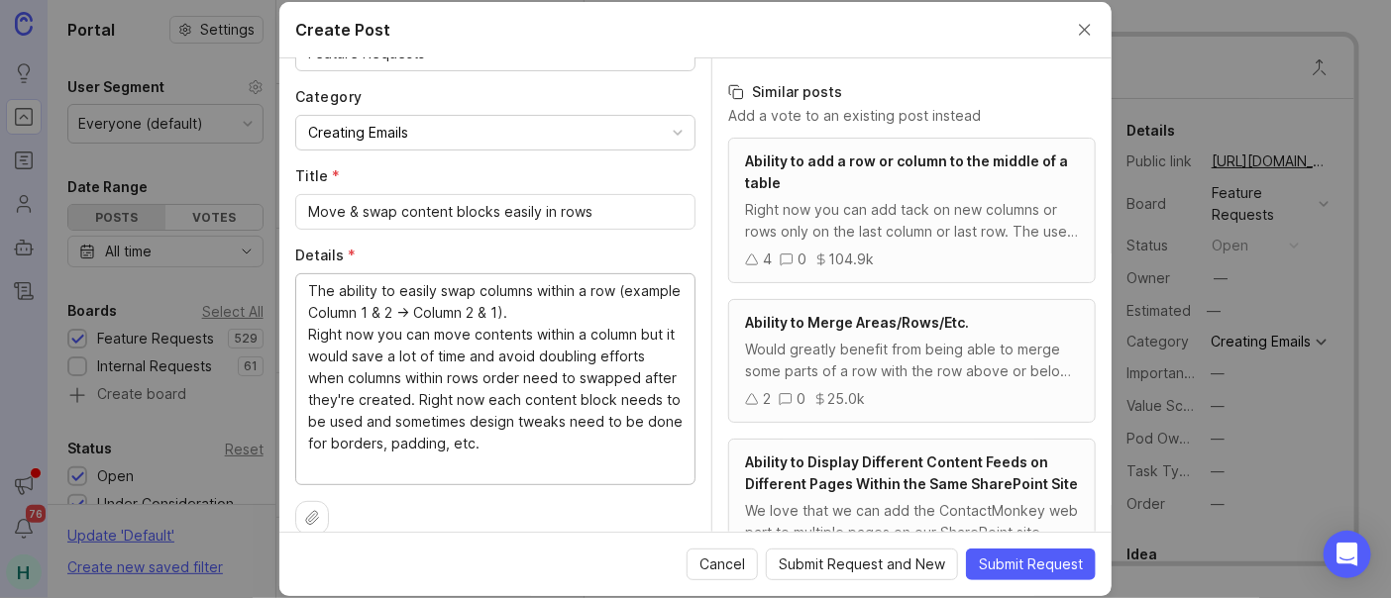
scroll to position [0, 0]
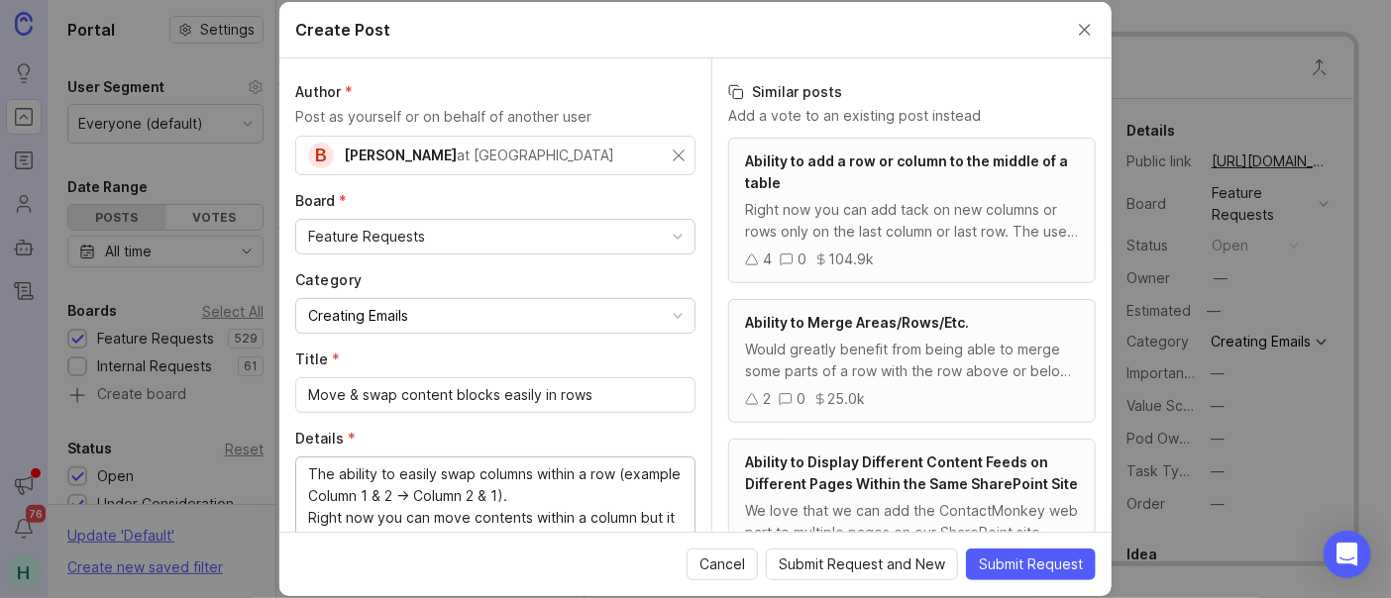
type textarea "The ability to easily swap columns within a row (example Column 1 & 2 -> Column…"
click at [1059, 560] on span "Submit Request" at bounding box center [1031, 565] width 104 height 20
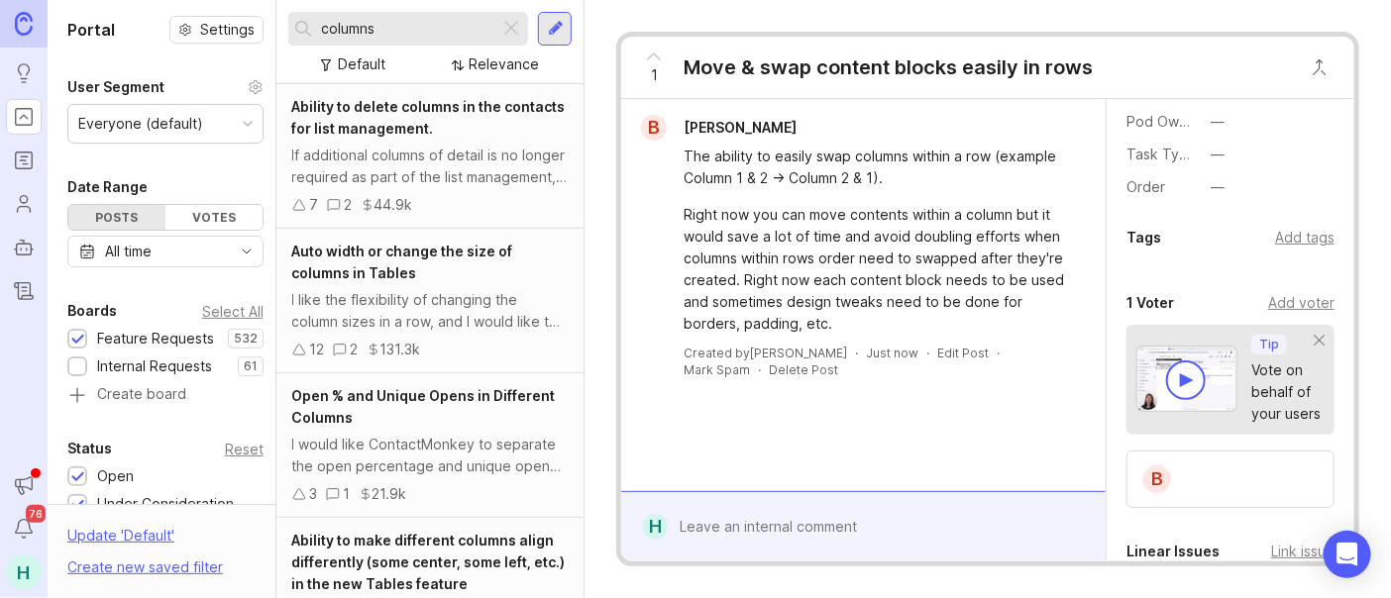
scroll to position [330, 0]
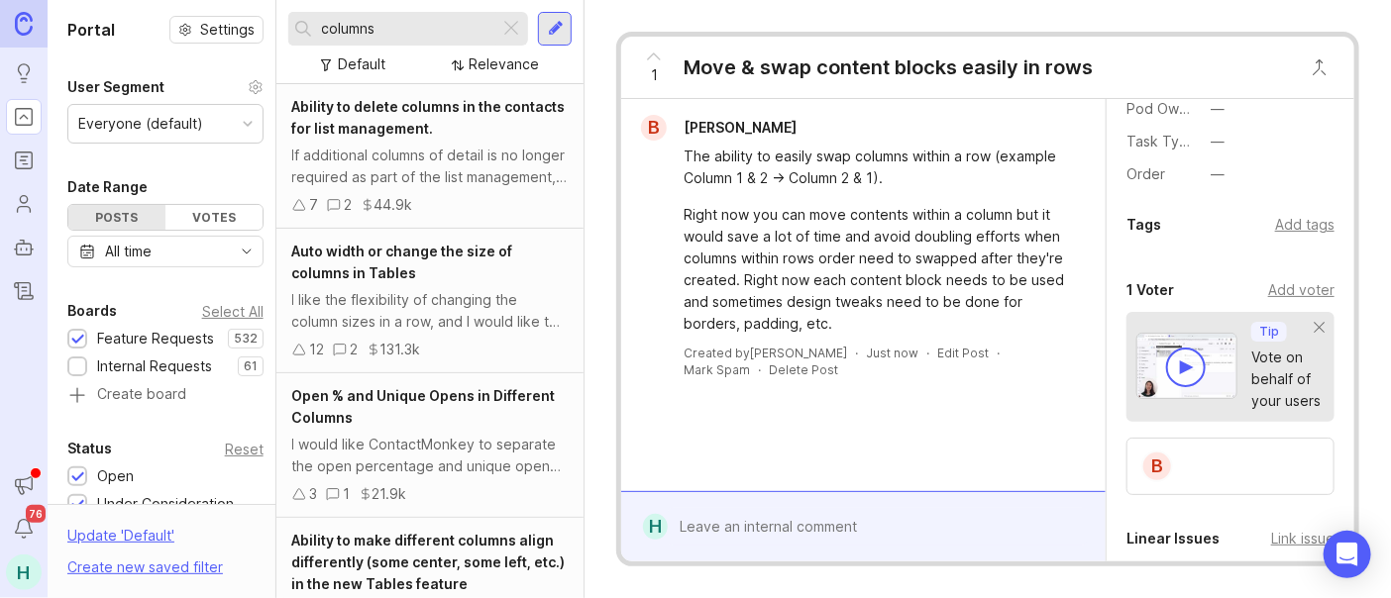
drag, startPoint x: 393, startPoint y: 32, endPoint x: 299, endPoint y: 20, distance: 94.8
click at [299, 20] on div "columns" at bounding box center [394, 29] width 212 height 34
type input "wrap text"
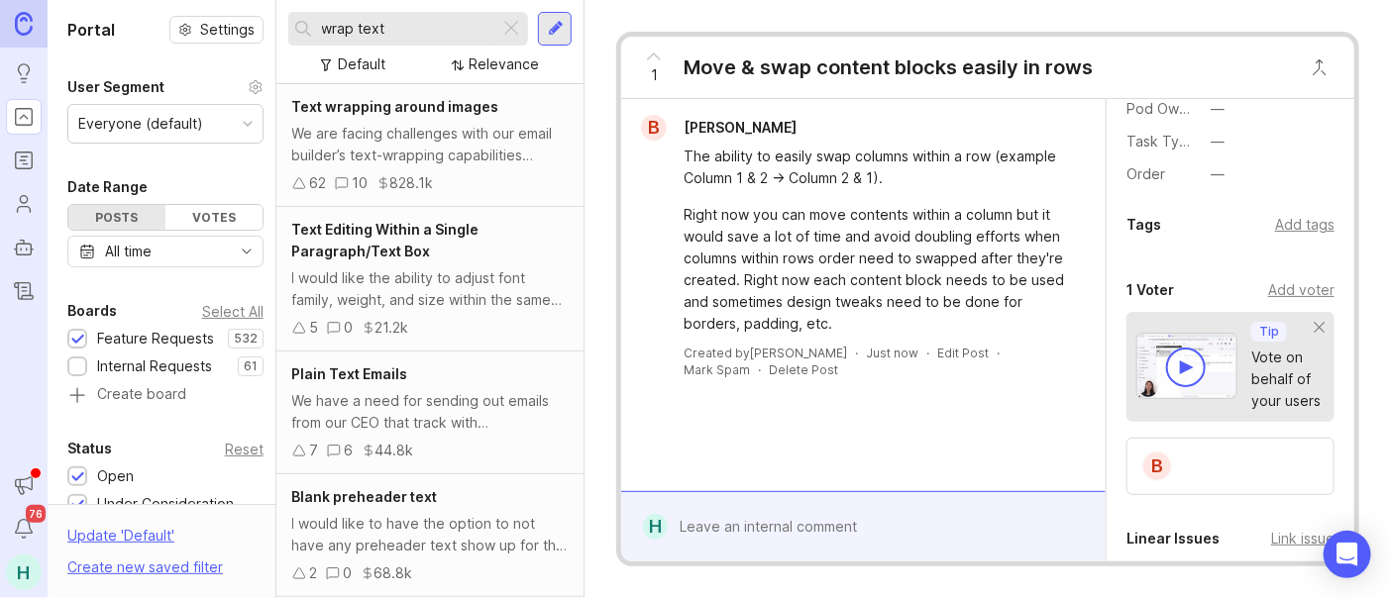
click at [448, 164] on div "We are facing challenges with our email builder’s text-wrapping capabilities ar…" at bounding box center [430, 145] width 276 height 44
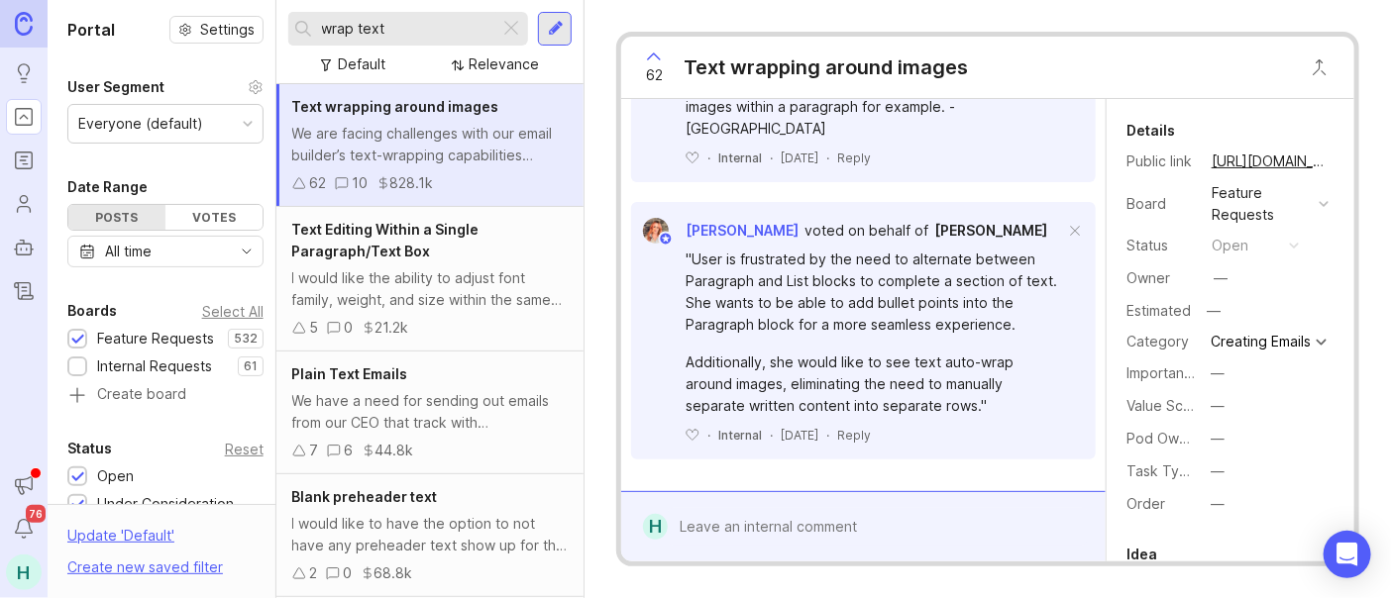
scroll to position [220, 0]
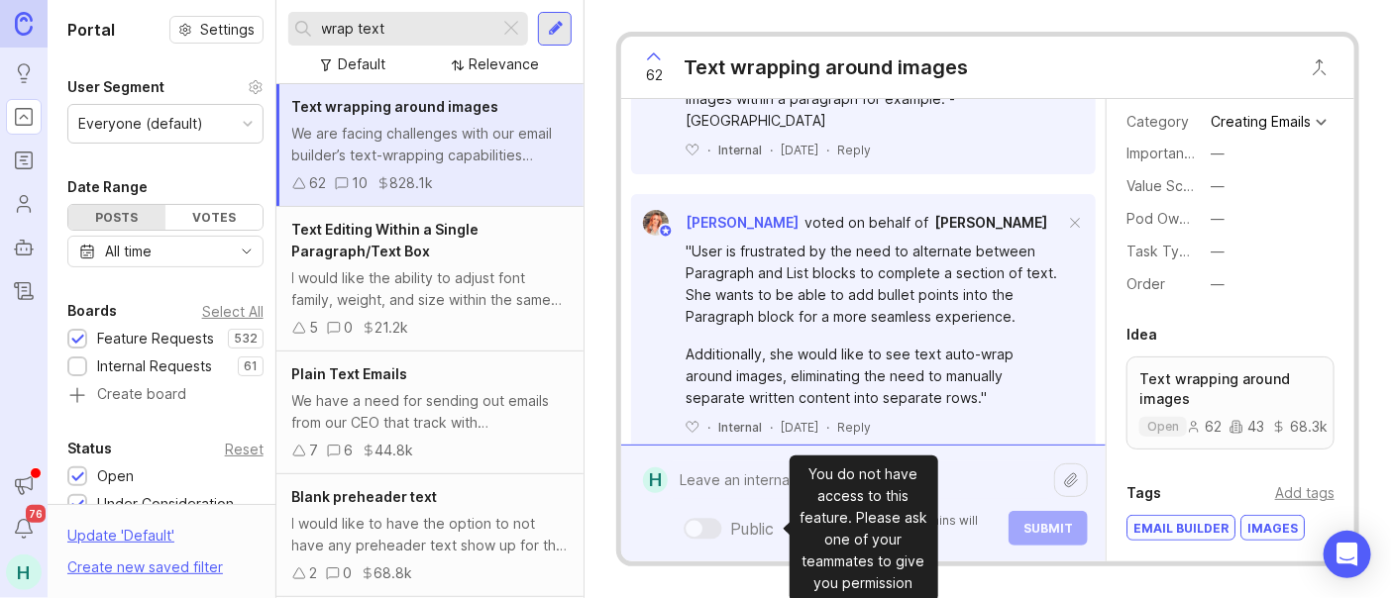
click at [705, 533] on div "Public Mentioned admins will be notified. Submit" at bounding box center [878, 504] width 420 height 84
type textarea "P"
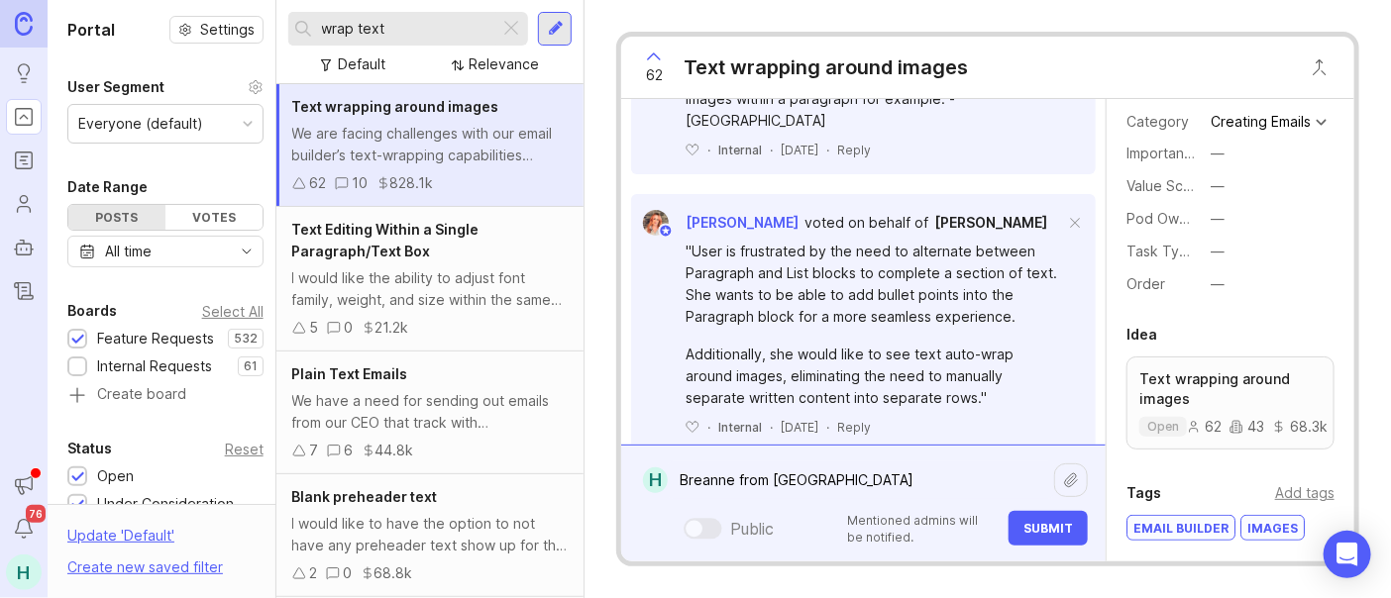
click at [715, 490] on textarea "Breanne from [GEOGRAPHIC_DATA]" at bounding box center [861, 481] width 386 height 38
click at [1009, 478] on textarea "Breanne from [GEOGRAPHIC_DATA]" at bounding box center [861, 481] width 386 height 38
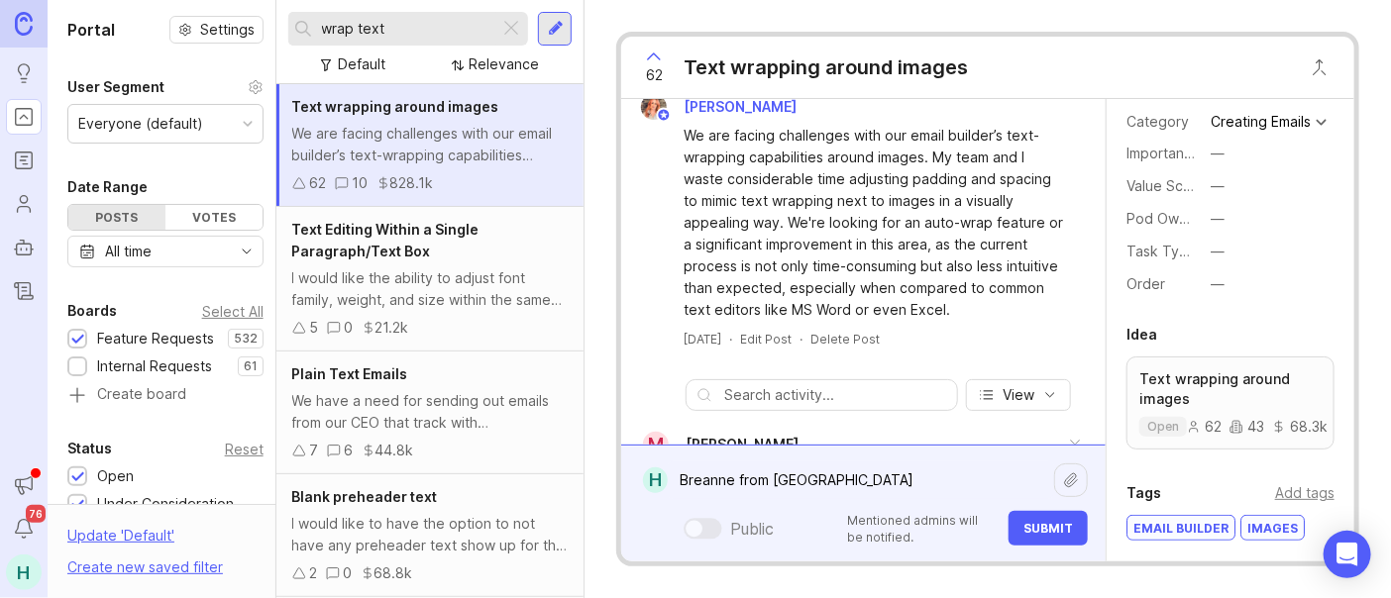
scroll to position [0, 0]
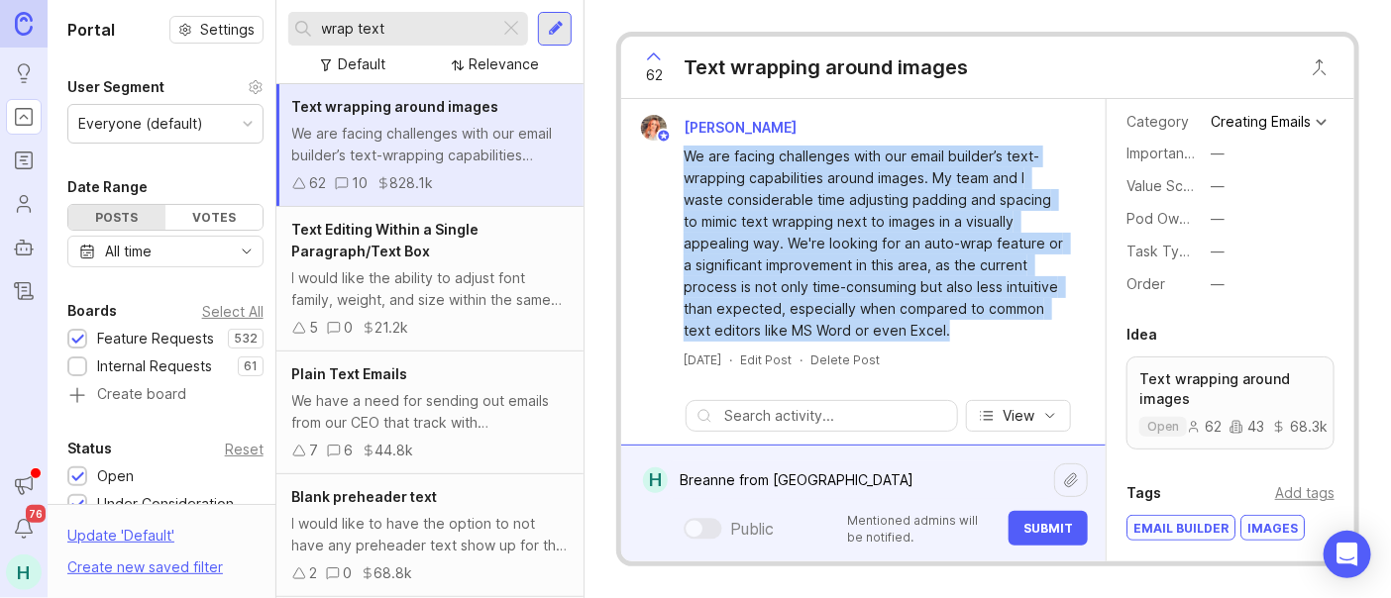
drag, startPoint x: 1004, startPoint y: 334, endPoint x: 668, endPoint y: 161, distance: 378.3
click at [668, 161] on div "We are facing challenges with our email builder’s text-wrapping capabilities ar…" at bounding box center [863, 241] width 469 height 201
copy div "We are facing challenges with our email builder’s text-wrapping capabilities ar…"
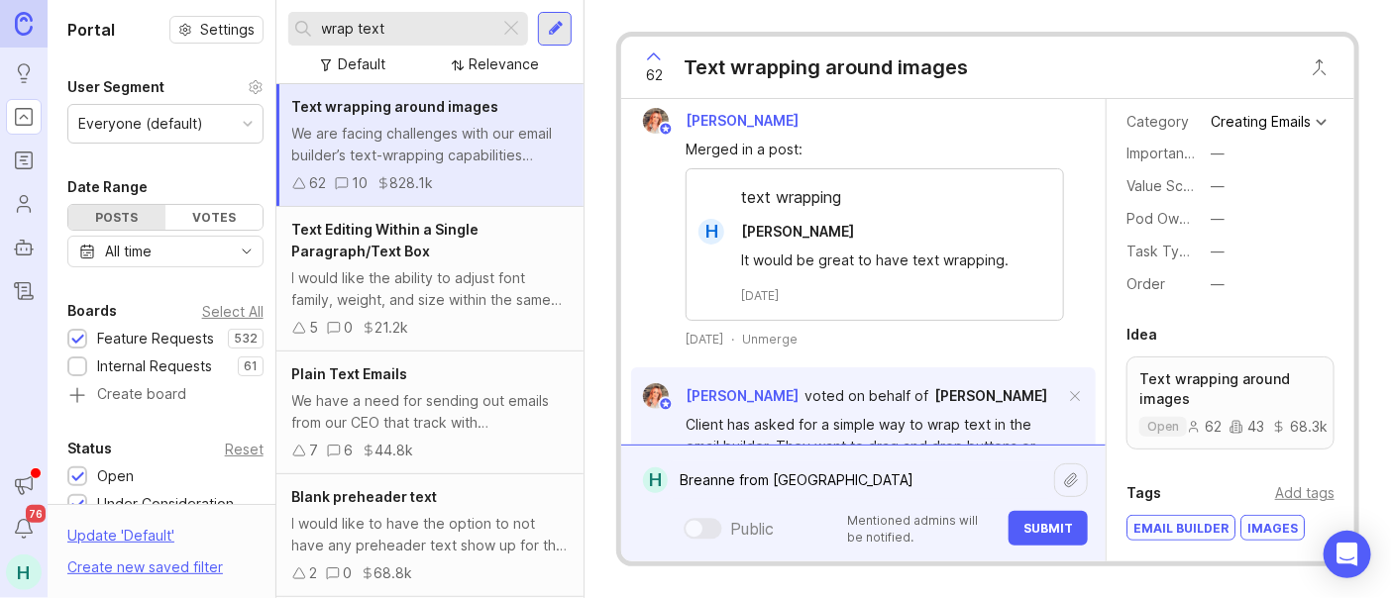
scroll to position [1626, 0]
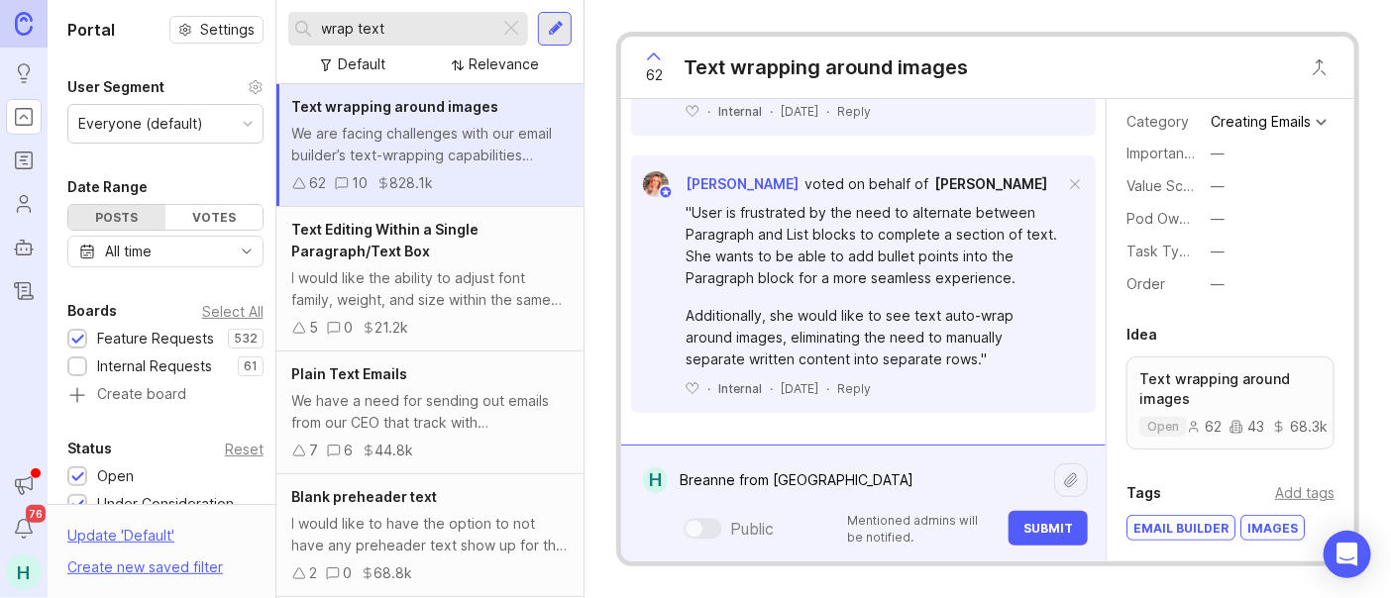
drag, startPoint x: 906, startPoint y: 476, endPoint x: 626, endPoint y: 482, distance: 280.4
click at [625, 480] on form "H Breanne from [GEOGRAPHIC_DATA] Breanne from [GEOGRAPHIC_DATA] Public Mentione…" at bounding box center [863, 503] width 484 height 117
click at [956, 463] on textarea "Breanne from [GEOGRAPHIC_DATA]" at bounding box center [861, 481] width 386 height 38
click at [948, 472] on textarea "Breanne from [GEOGRAPHIC_DATA]" at bounding box center [861, 481] width 386 height 38
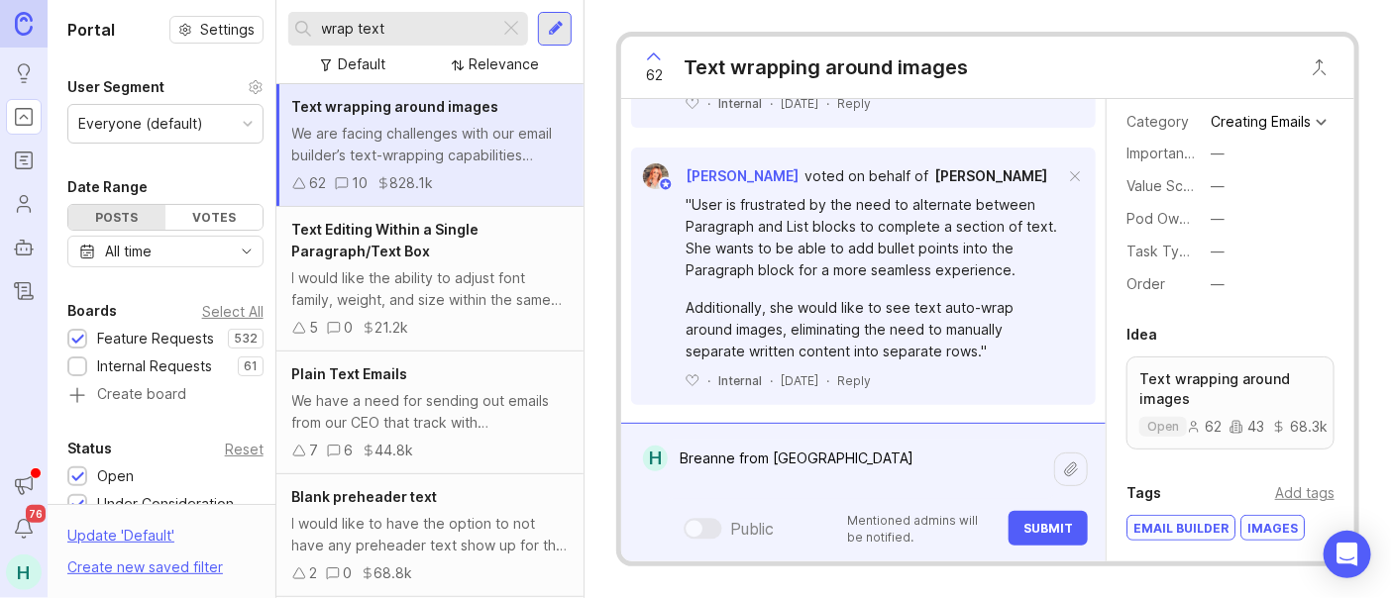
paste textarea "We are facing challenges with our email builder’s text-wrapping capabilities ar…"
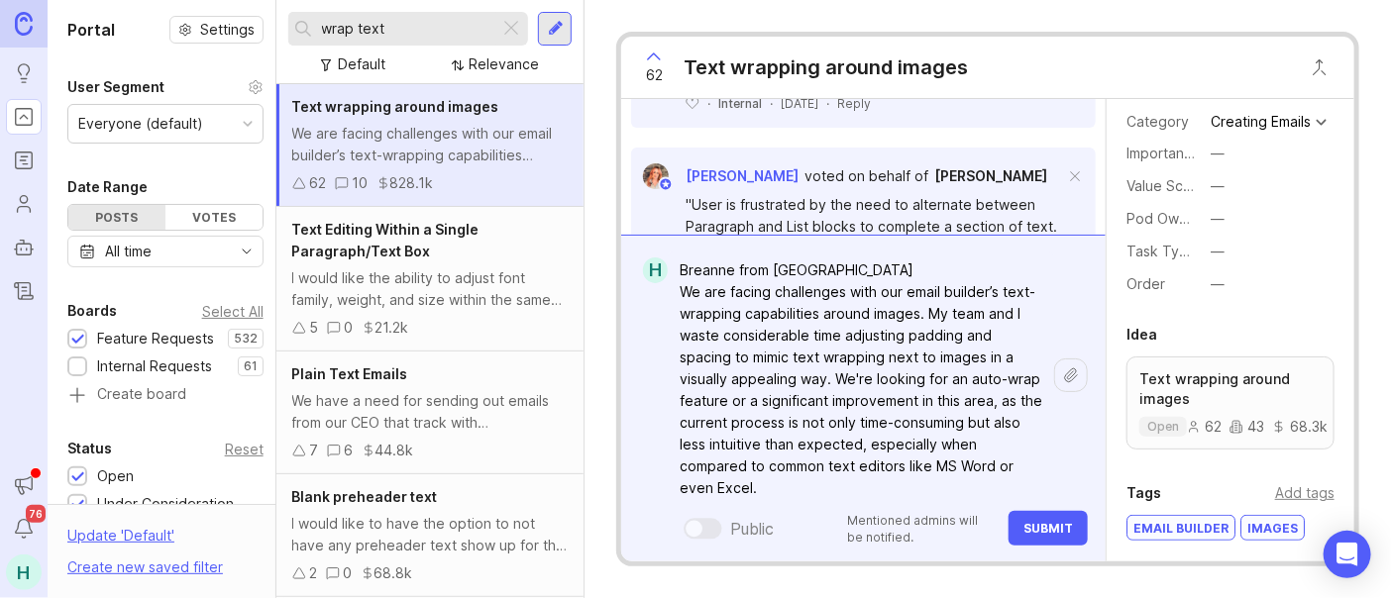
drag, startPoint x: 1021, startPoint y: 307, endPoint x: 680, endPoint y: 287, distance: 342.3
click at [680, 287] on textarea "Breanne from [GEOGRAPHIC_DATA] We are facing challenges with our email builder’…" at bounding box center [861, 380] width 386 height 256
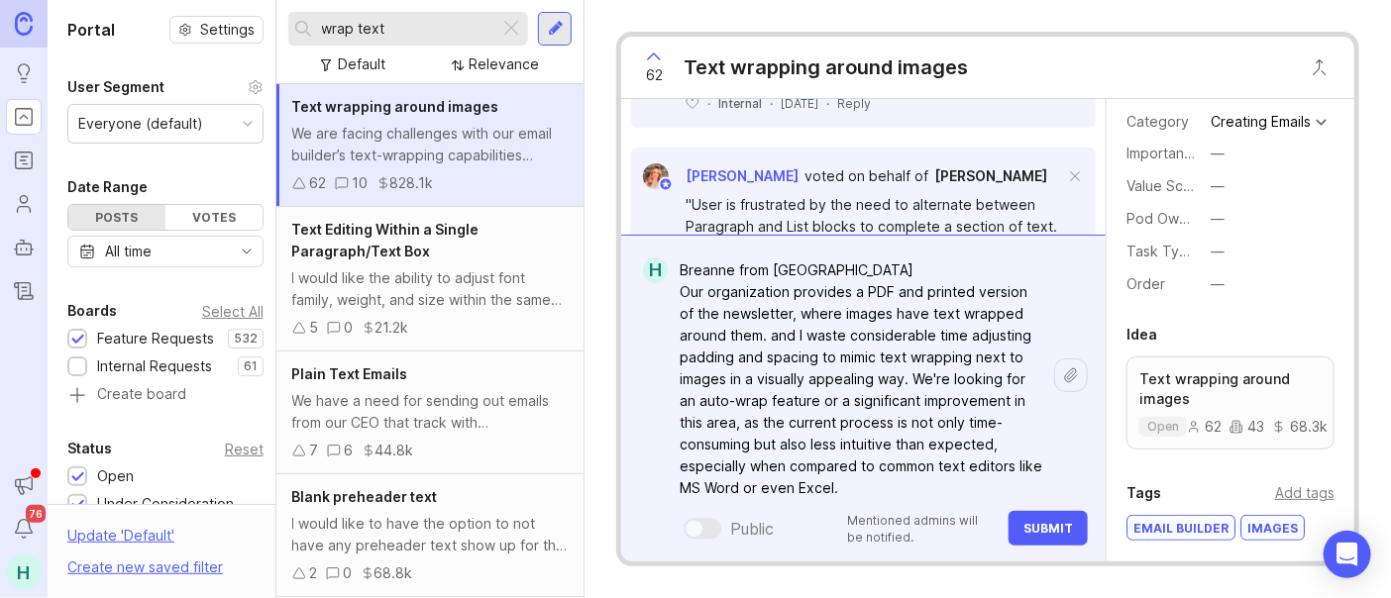
drag, startPoint x: 1024, startPoint y: 380, endPoint x: 774, endPoint y: 341, distance: 253.7
click at [773, 340] on textarea "Breanne from [GEOGRAPHIC_DATA] Our organization provides a PDF and printed vers…" at bounding box center [861, 380] width 386 height 256
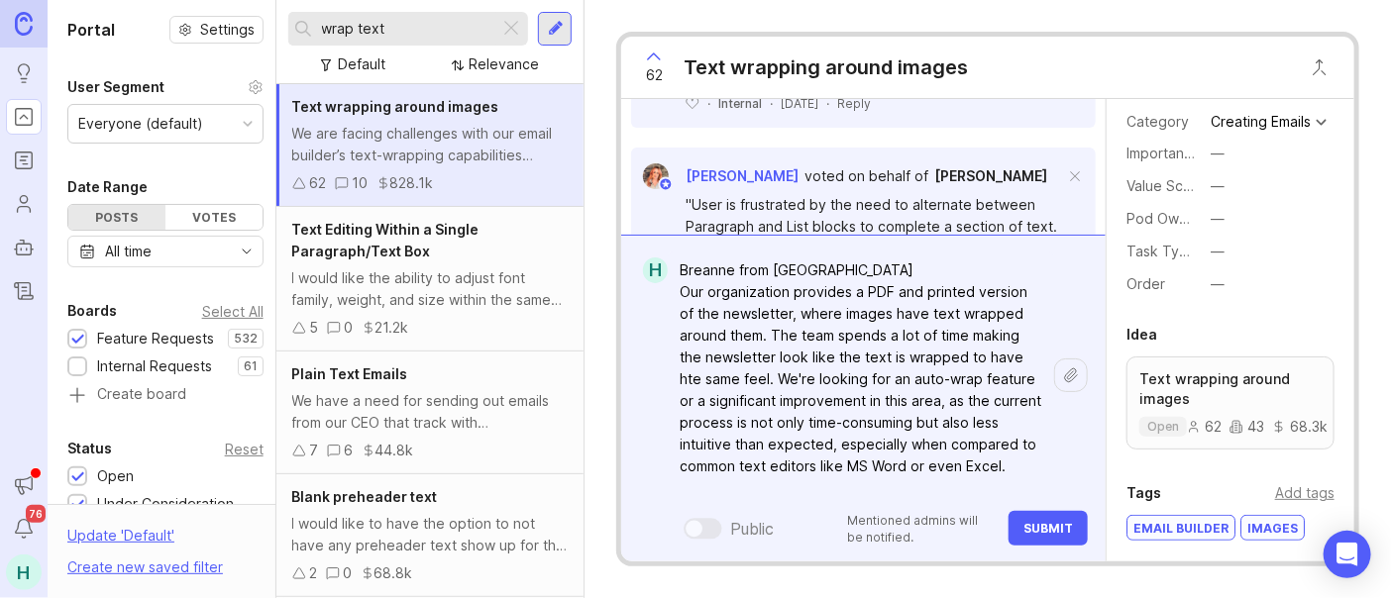
drag, startPoint x: 695, startPoint y: 376, endPoint x: 679, endPoint y: 376, distance: 16.8
click at [679, 376] on textarea "Breanne from [GEOGRAPHIC_DATA] Our organization provides a PDF and printed vers…" at bounding box center [861, 380] width 386 height 256
drag, startPoint x: 765, startPoint y: 374, endPoint x: 778, endPoint y: 379, distance: 13.8
click at [766, 374] on textarea "Breanne from [GEOGRAPHIC_DATA] Our organization provides a PDF and printed vers…" at bounding box center [861, 380] width 386 height 256
drag, startPoint x: 976, startPoint y: 378, endPoint x: 777, endPoint y: 386, distance: 199.3
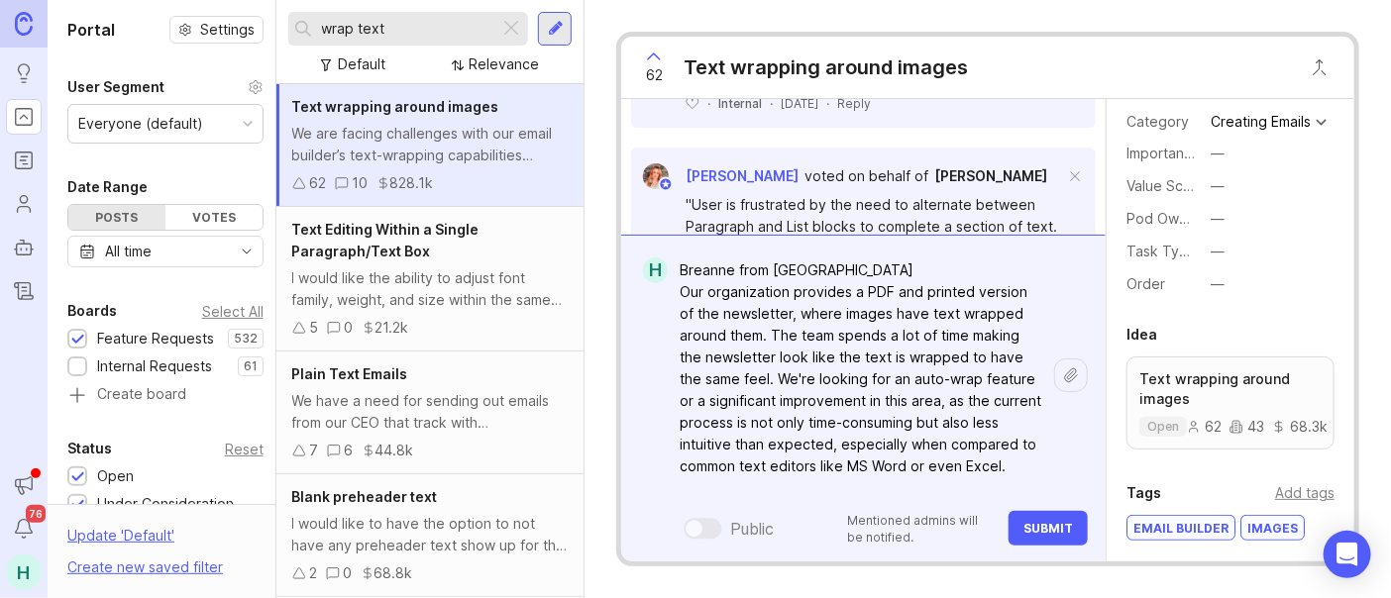
click at [776, 385] on textarea "Breanne from [GEOGRAPHIC_DATA] Our organization provides a PDF and printed vers…" at bounding box center [861, 380] width 386 height 256
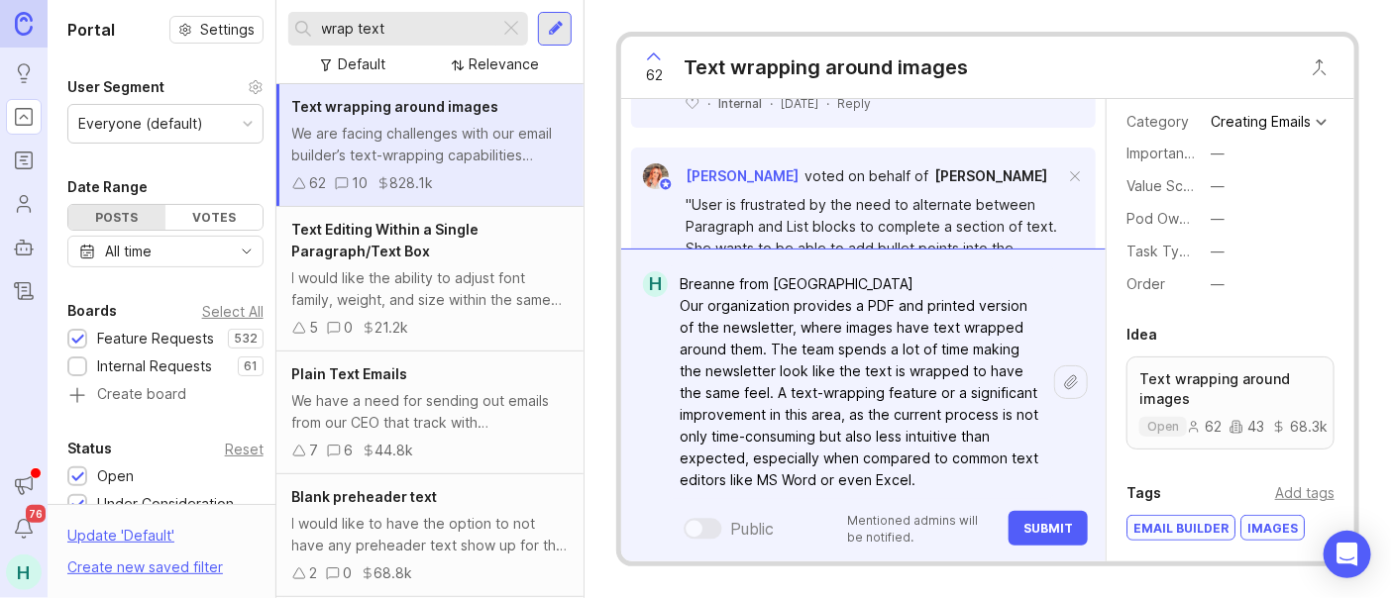
drag, startPoint x: 1029, startPoint y: 412, endPoint x: 911, endPoint y: 400, distance: 118.5
click at [911, 400] on textarea "Breanne from [GEOGRAPHIC_DATA] Our organization provides a PDF and printed vers…" at bounding box center [861, 382] width 386 height 234
click at [1004, 388] on textarea "Breanne from [GEOGRAPHIC_DATA] Our organization provides a PDF and printed vers…" at bounding box center [861, 382] width 386 height 234
click at [992, 394] on textarea "Breanne from [GEOGRAPHIC_DATA] Our organization provides a PDF and printed vers…" at bounding box center [861, 382] width 386 height 234
click at [750, 423] on textarea "Breanne from [GEOGRAPHIC_DATA] Our organization provides a PDF and printed vers…" at bounding box center [861, 382] width 386 height 234
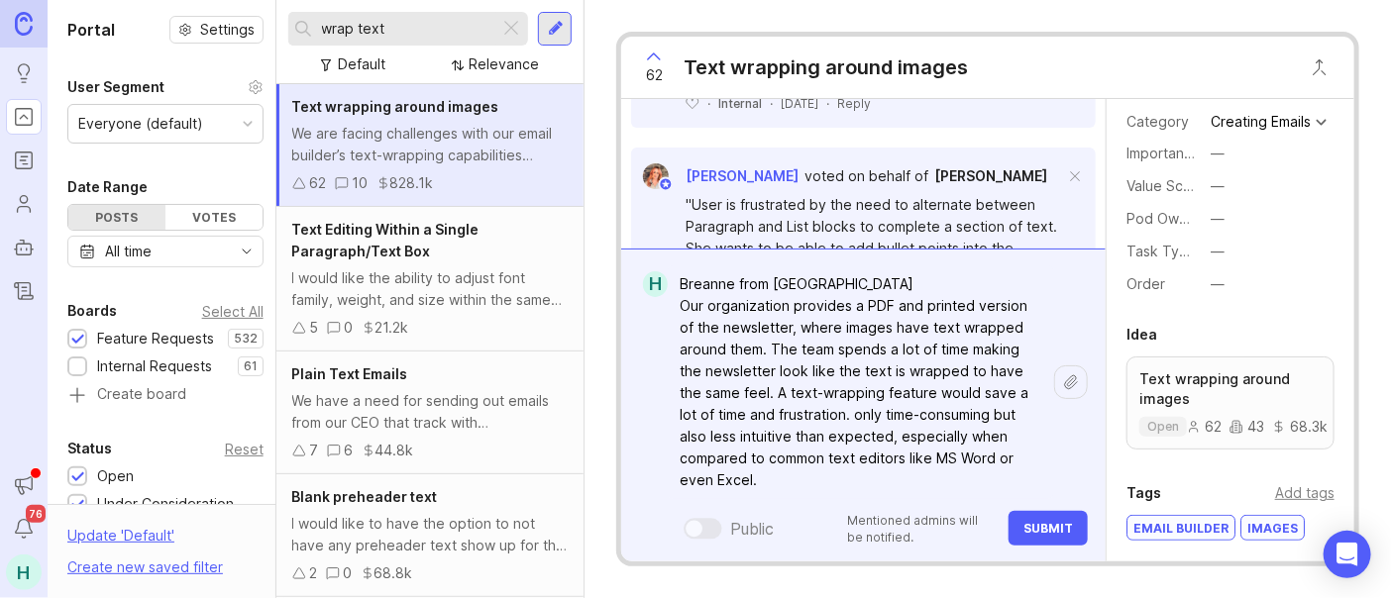
click at [915, 445] on textarea "Breanne from [GEOGRAPHIC_DATA] Our organization provides a PDF and printed vers…" at bounding box center [861, 382] width 386 height 234
drag, startPoint x: 1010, startPoint y: 451, endPoint x: 836, endPoint y: 437, distance: 174.9
click at [836, 437] on textarea "Breanne from [GEOGRAPHIC_DATA] Our organization provides a PDF and printed vers…" at bounding box center [861, 382] width 386 height 234
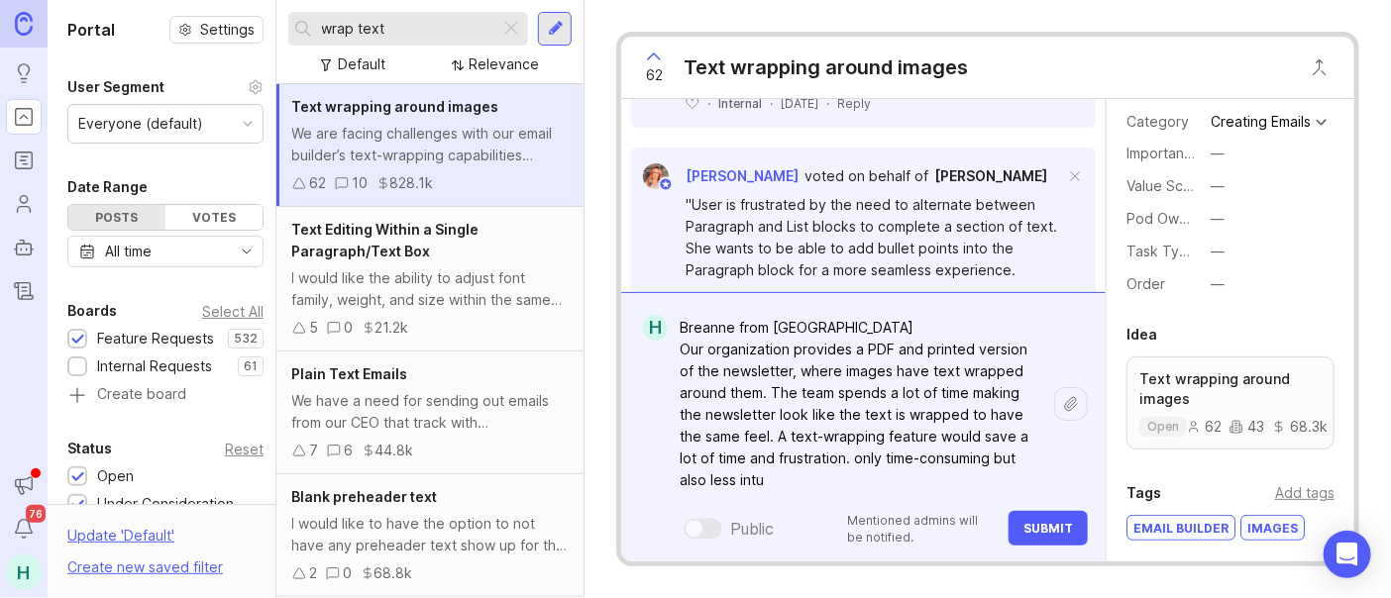
drag, startPoint x: 883, startPoint y: 486, endPoint x: 812, endPoint y: 468, distance: 72.8
click at [812, 468] on textarea "Breanne from [GEOGRAPHIC_DATA] Our organization provides a PDF and printed vers…" at bounding box center [861, 404] width 386 height 190
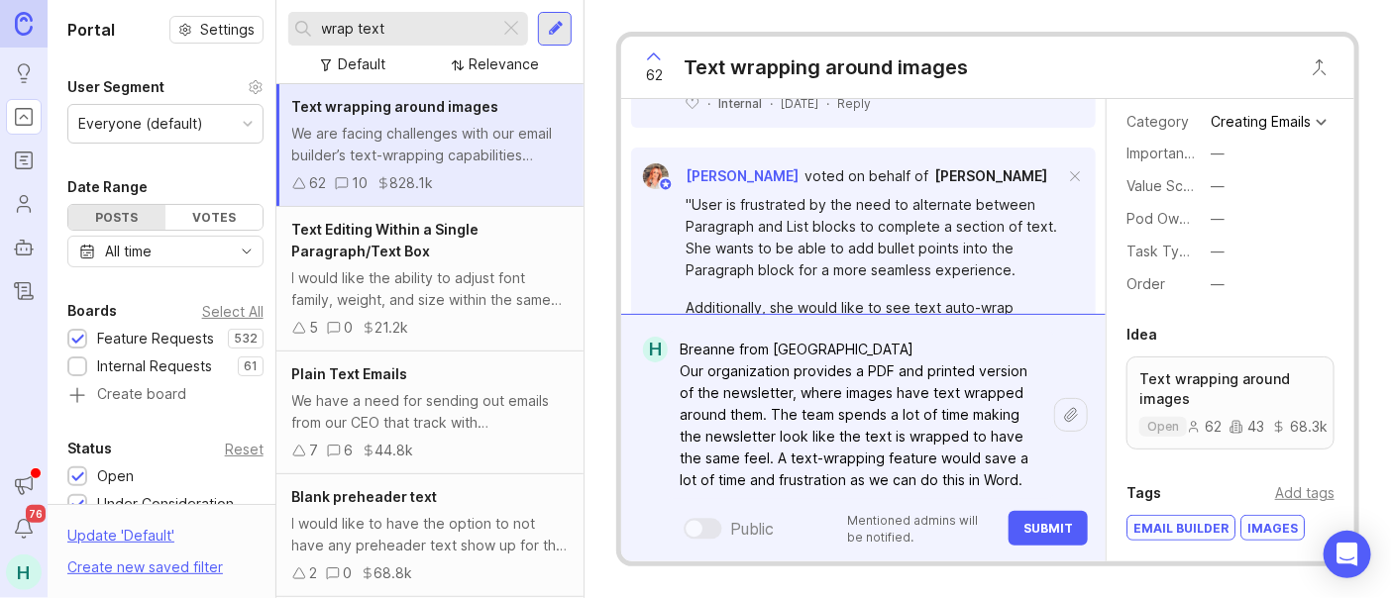
click at [930, 454] on textarea "Breanne from [GEOGRAPHIC_DATA] Our organization provides a PDF and printed vers…" at bounding box center [861, 415] width 386 height 168
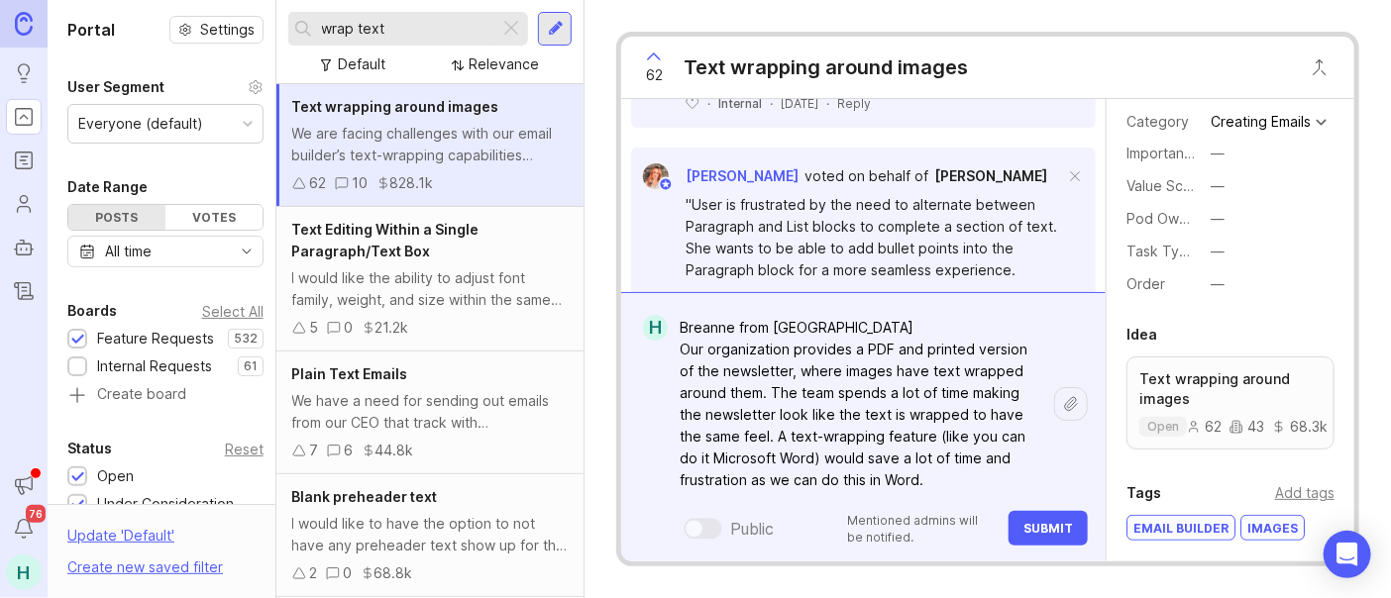
drag, startPoint x: 888, startPoint y: 490, endPoint x: 576, endPoint y: 498, distance: 311.1
click at [576, 498] on div "Portal Settings User Segment Everyone (default) Date Range Posts Votes All time…" at bounding box center [719, 299] width 1343 height 598
type textarea "Breanne from [GEOGRAPHIC_DATA] Our organization provides a PDF and printed vers…"
click at [1057, 515] on button "Submit" at bounding box center [1047, 528] width 79 height 35
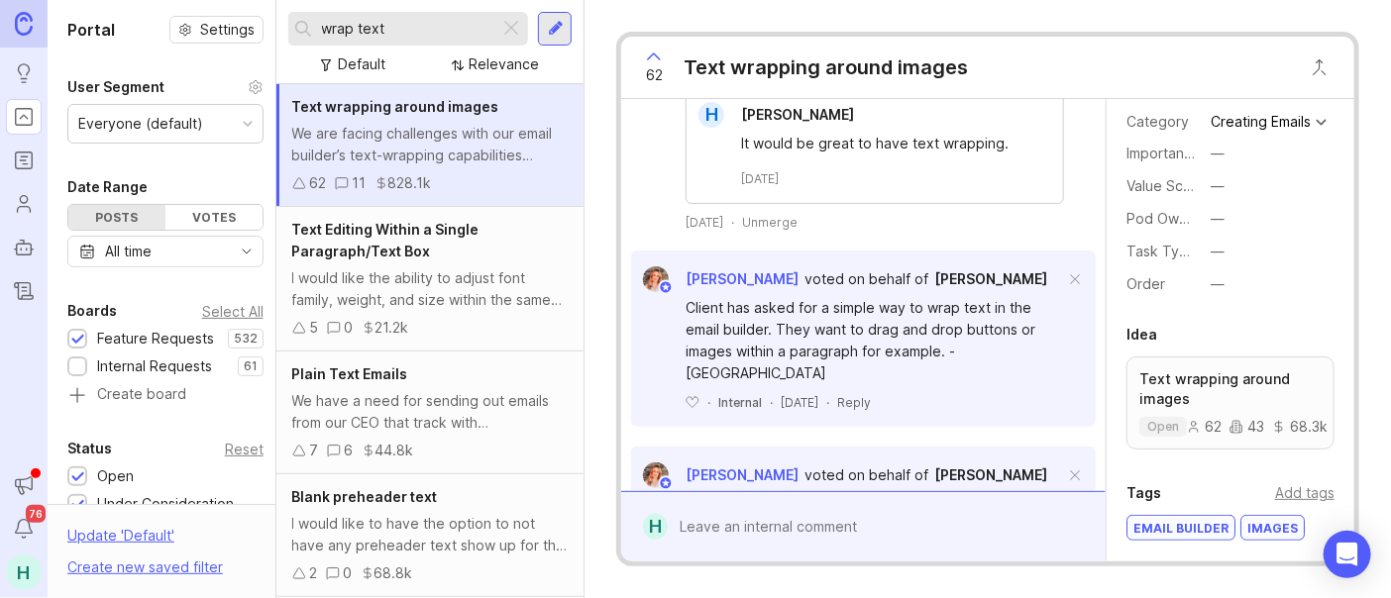
scroll to position [1879, 0]
